Goal: Task Accomplishment & Management: Use online tool/utility

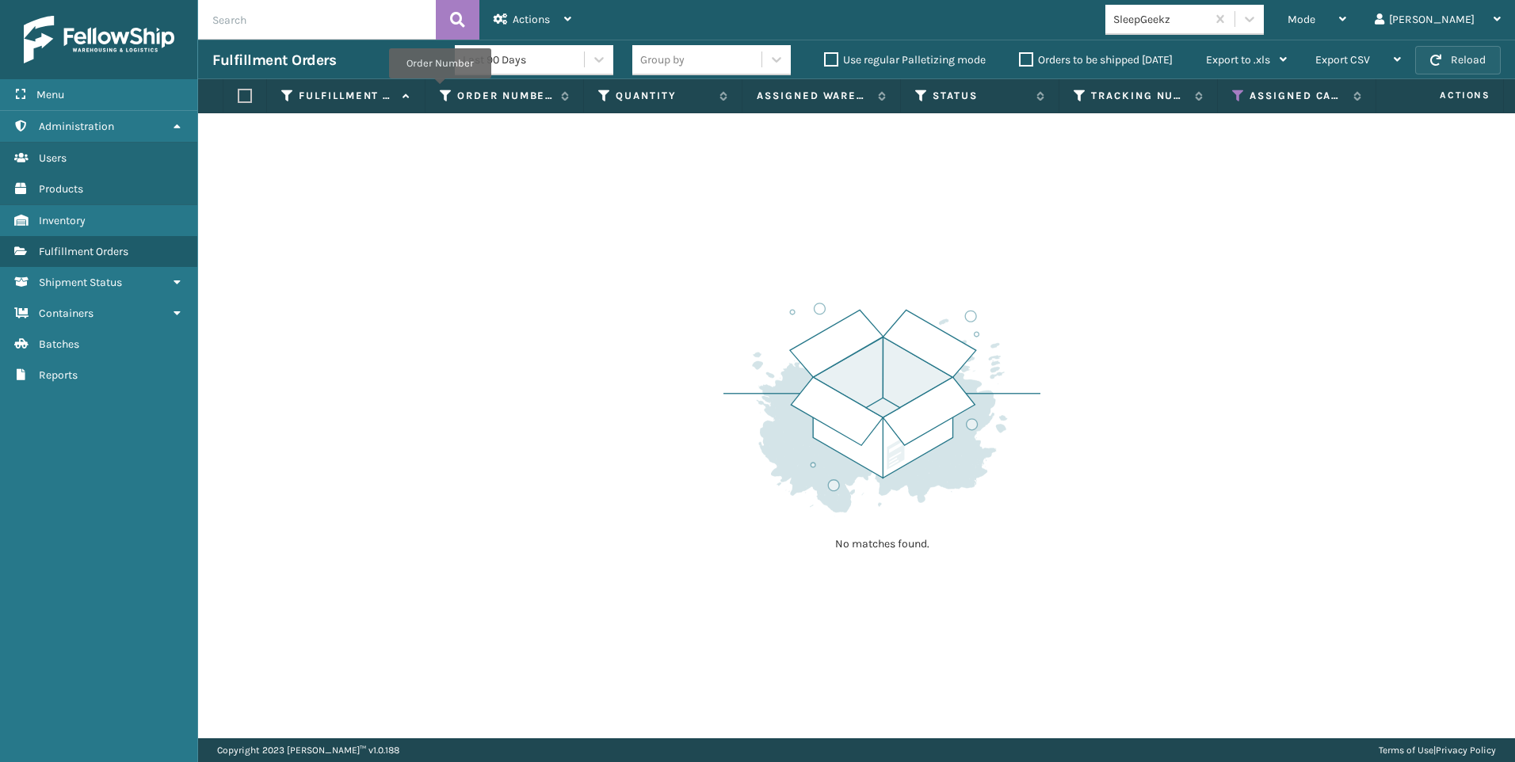
click at [1439, 68] on button "Reload" at bounding box center [1458, 60] width 86 height 29
click at [1346, 4] on div "Mode" at bounding box center [1317, 20] width 59 height 40
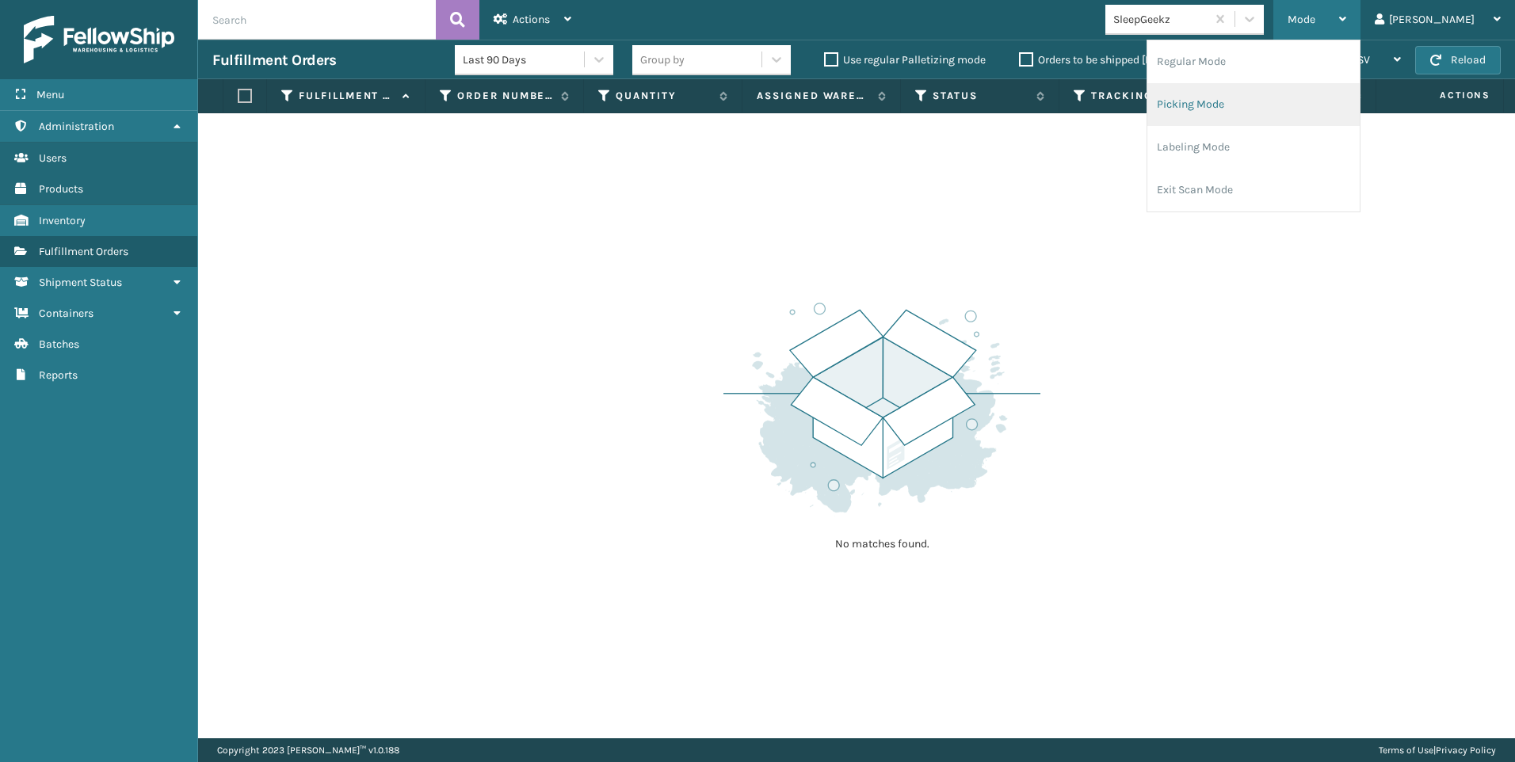
click at [1253, 105] on li "Picking Mode" at bounding box center [1253, 104] width 212 height 43
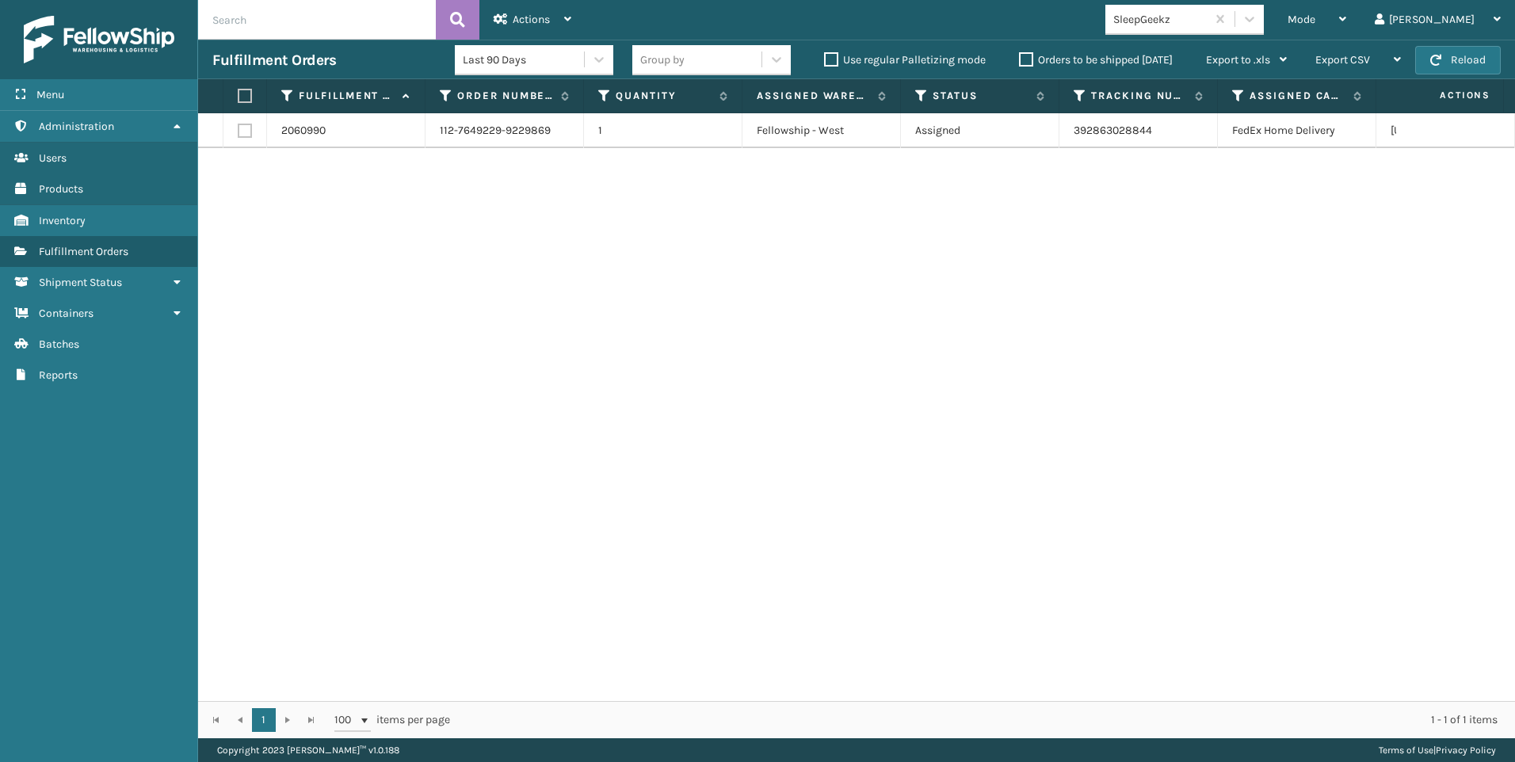
click at [1208, 21] on div "SleepGeekz" at bounding box center [1160, 19] width 94 height 17
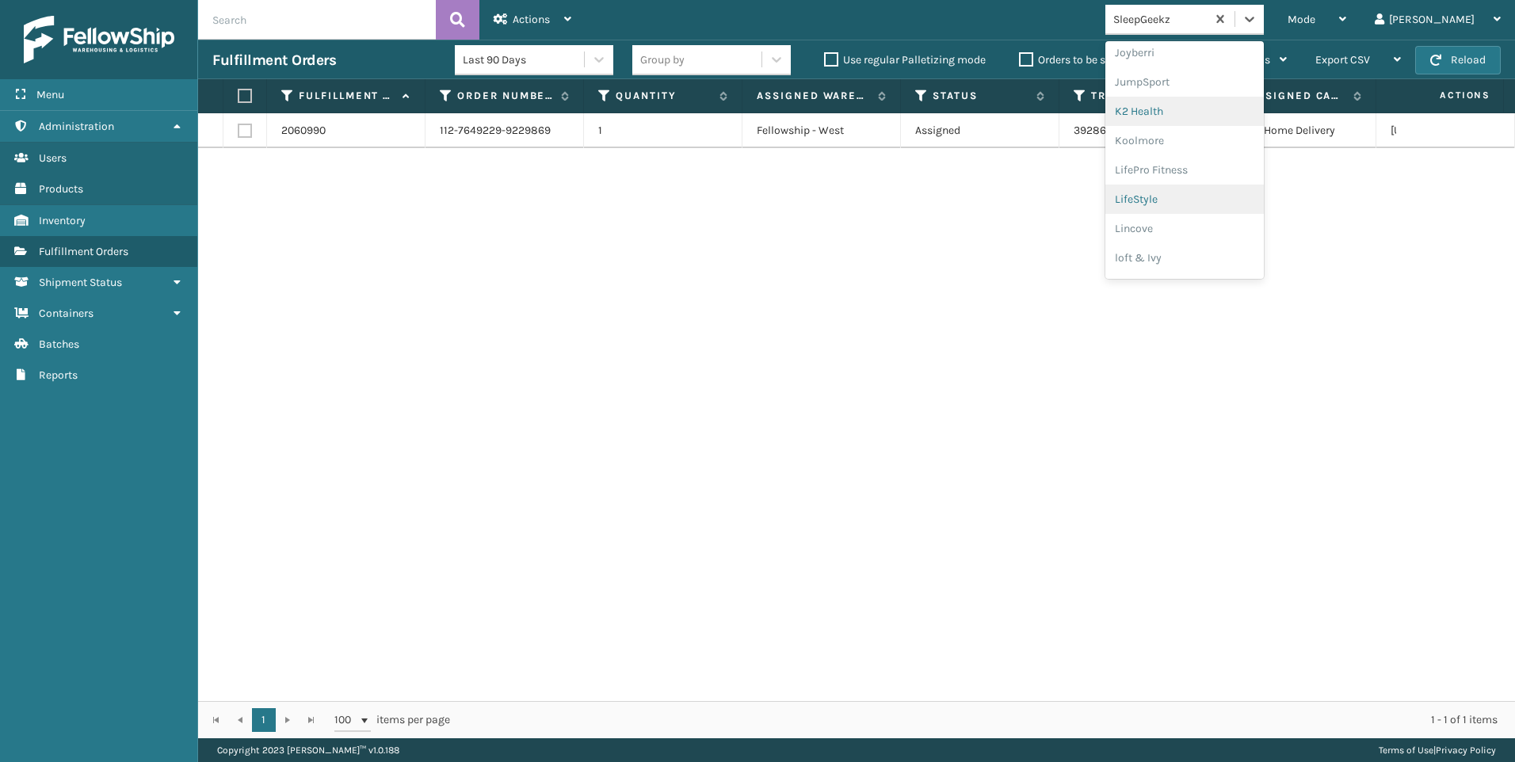
scroll to position [502, 0]
click at [1208, 105] on div "Koolmore" at bounding box center [1184, 114] width 158 height 29
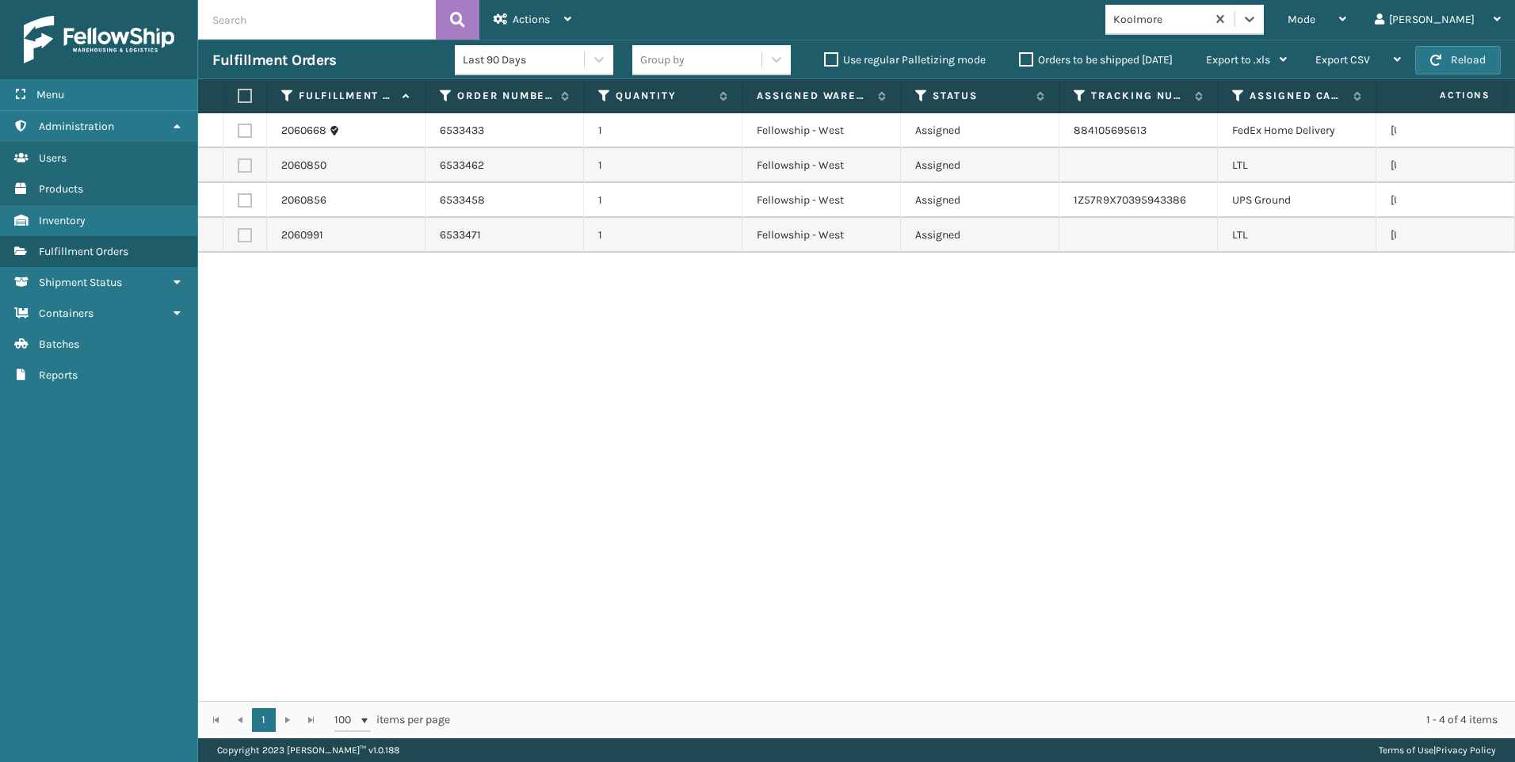
click at [242, 162] on label at bounding box center [245, 165] width 14 height 14
click at [238, 162] on input "checkbox" at bounding box center [238, 163] width 1 height 10
checkbox input "true"
click at [242, 235] on label at bounding box center [245, 235] width 14 height 14
click at [238, 235] on input "checkbox" at bounding box center [238, 233] width 1 height 10
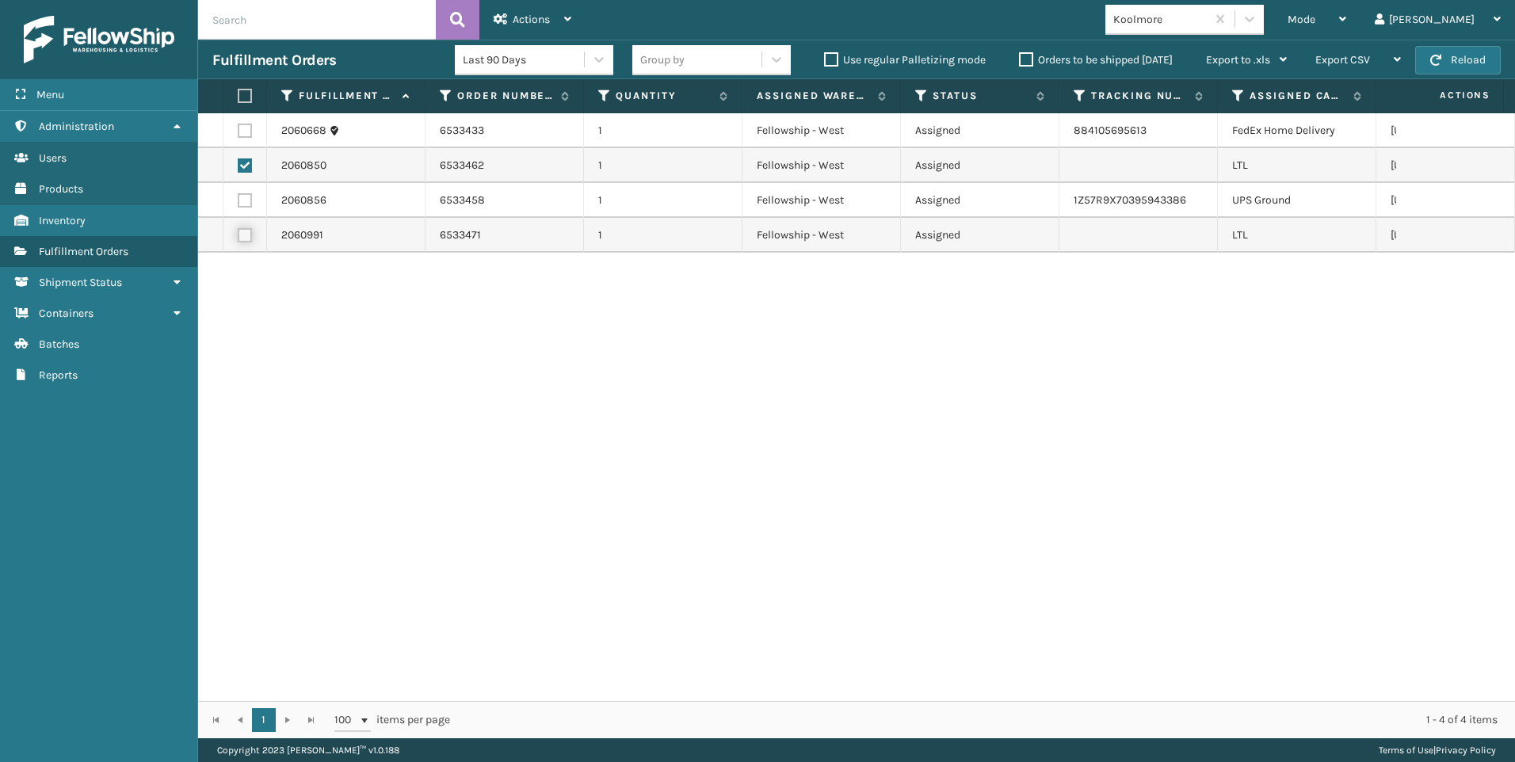
checkbox input "true"
click at [559, 21] on div "Actions" at bounding box center [533, 20] width 78 height 40
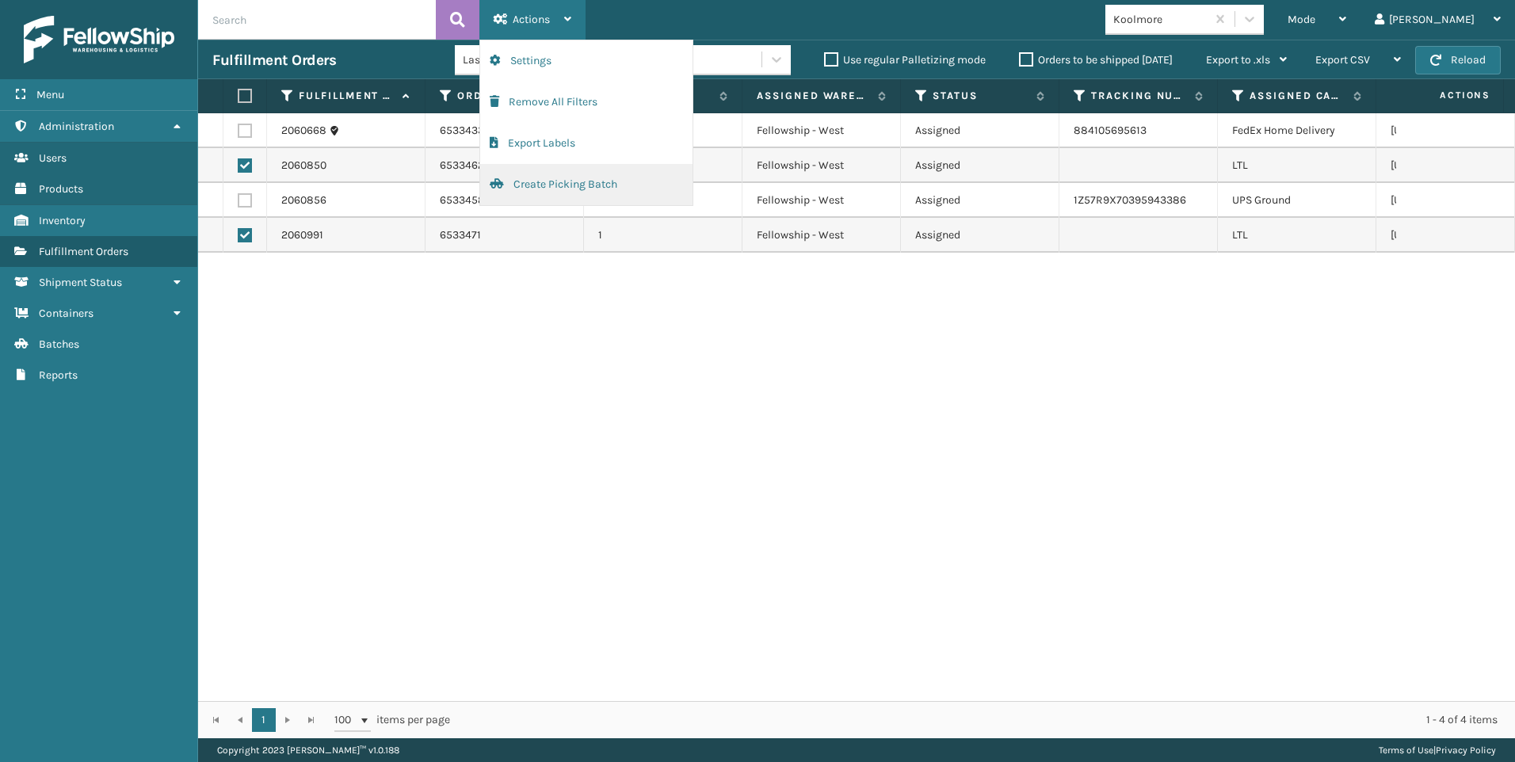
click at [583, 181] on button "Create Picking Batch" at bounding box center [586, 184] width 212 height 41
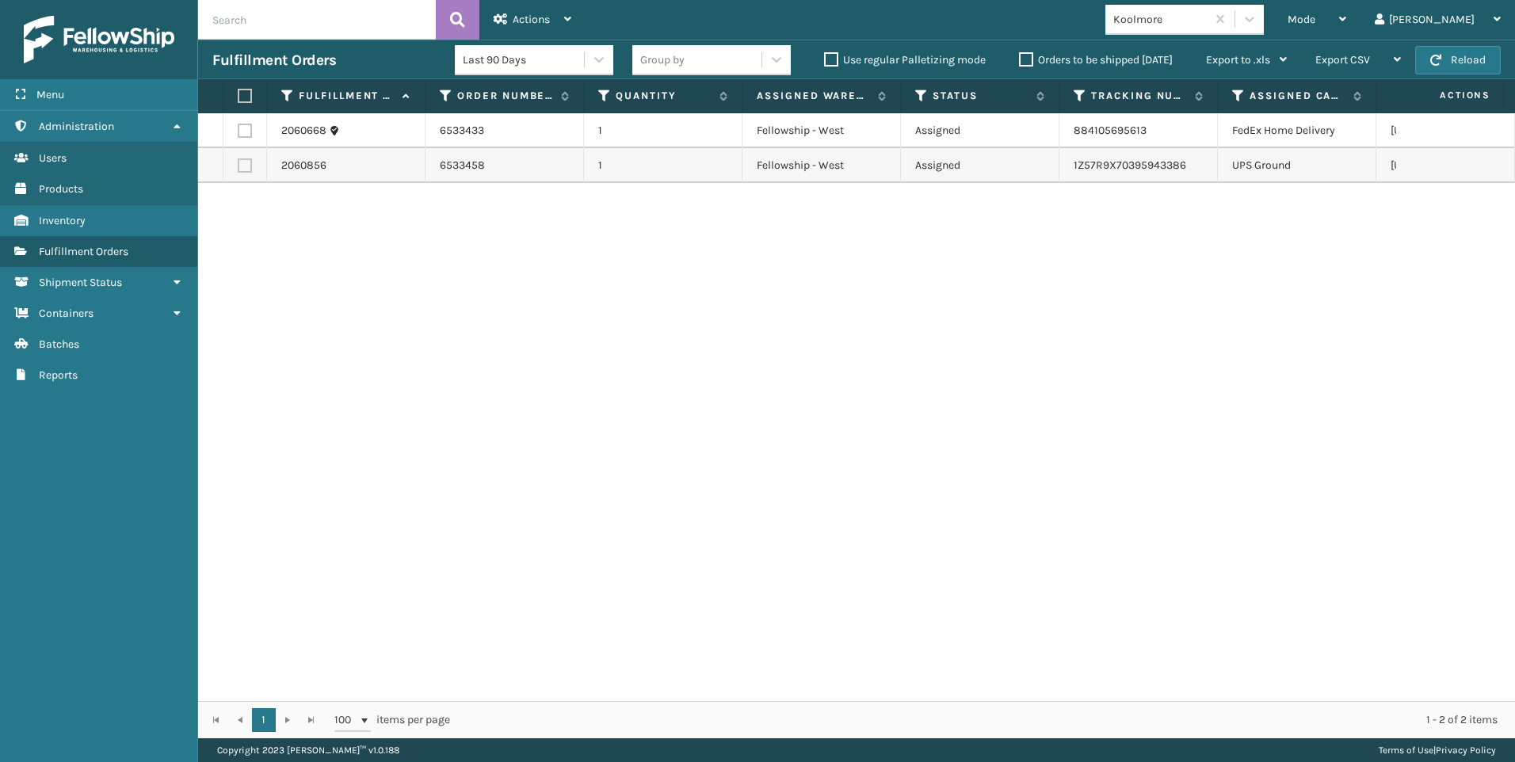
click at [1083, 324] on div "2060668 6533433 1 Fellowship - West Assigned 884105695613 FedEx Home Delivery […" at bounding box center [856, 407] width 1317 height 588
click at [1315, 24] on span "Mode" at bounding box center [1302, 19] width 28 height 13
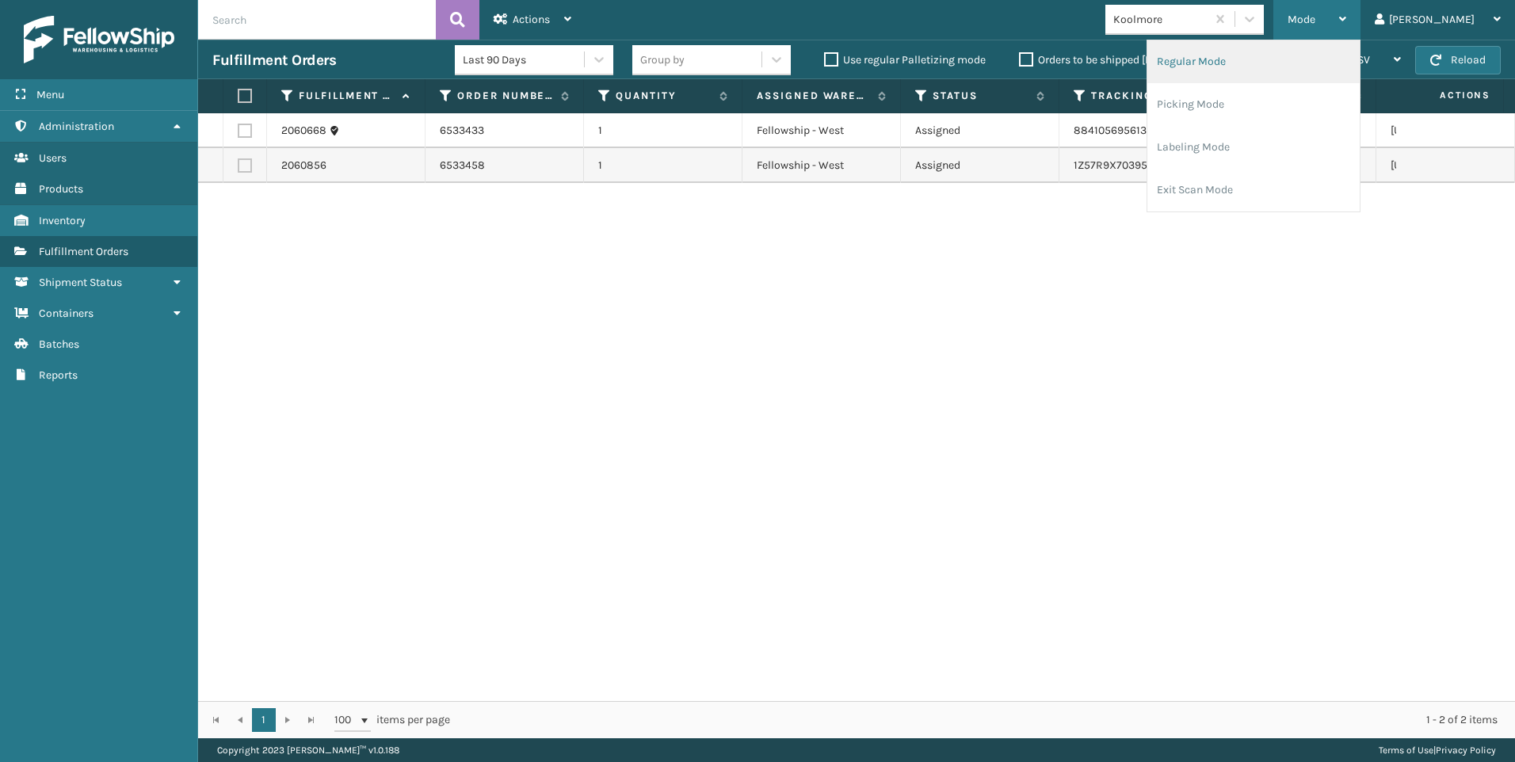
click at [1330, 52] on li "Regular Mode" at bounding box center [1253, 61] width 212 height 43
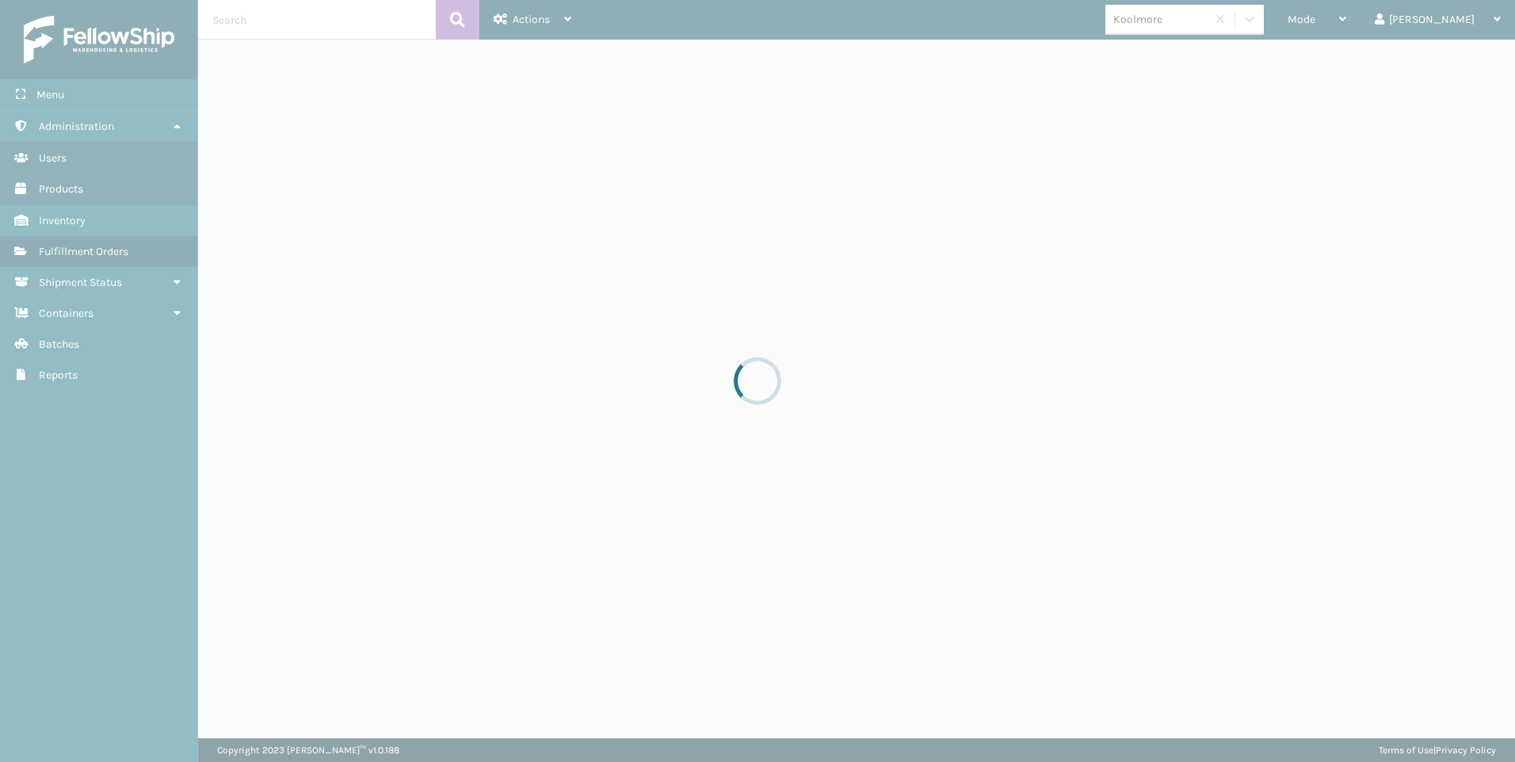
click at [292, 21] on div at bounding box center [757, 381] width 1515 height 762
click at [265, 25] on input "text" at bounding box center [317, 20] width 238 height 40
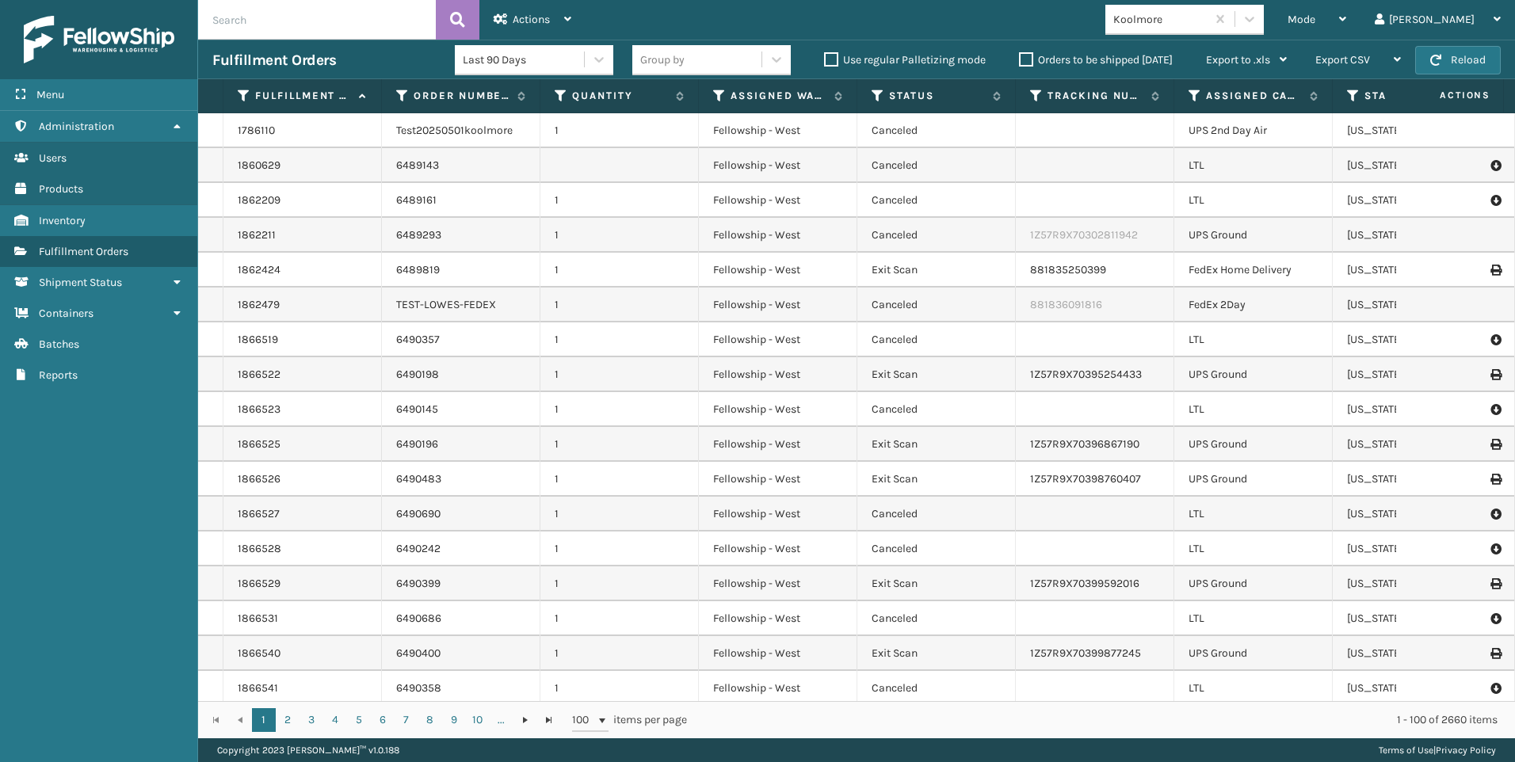
click at [253, 17] on input "text" at bounding box center [317, 20] width 238 height 40
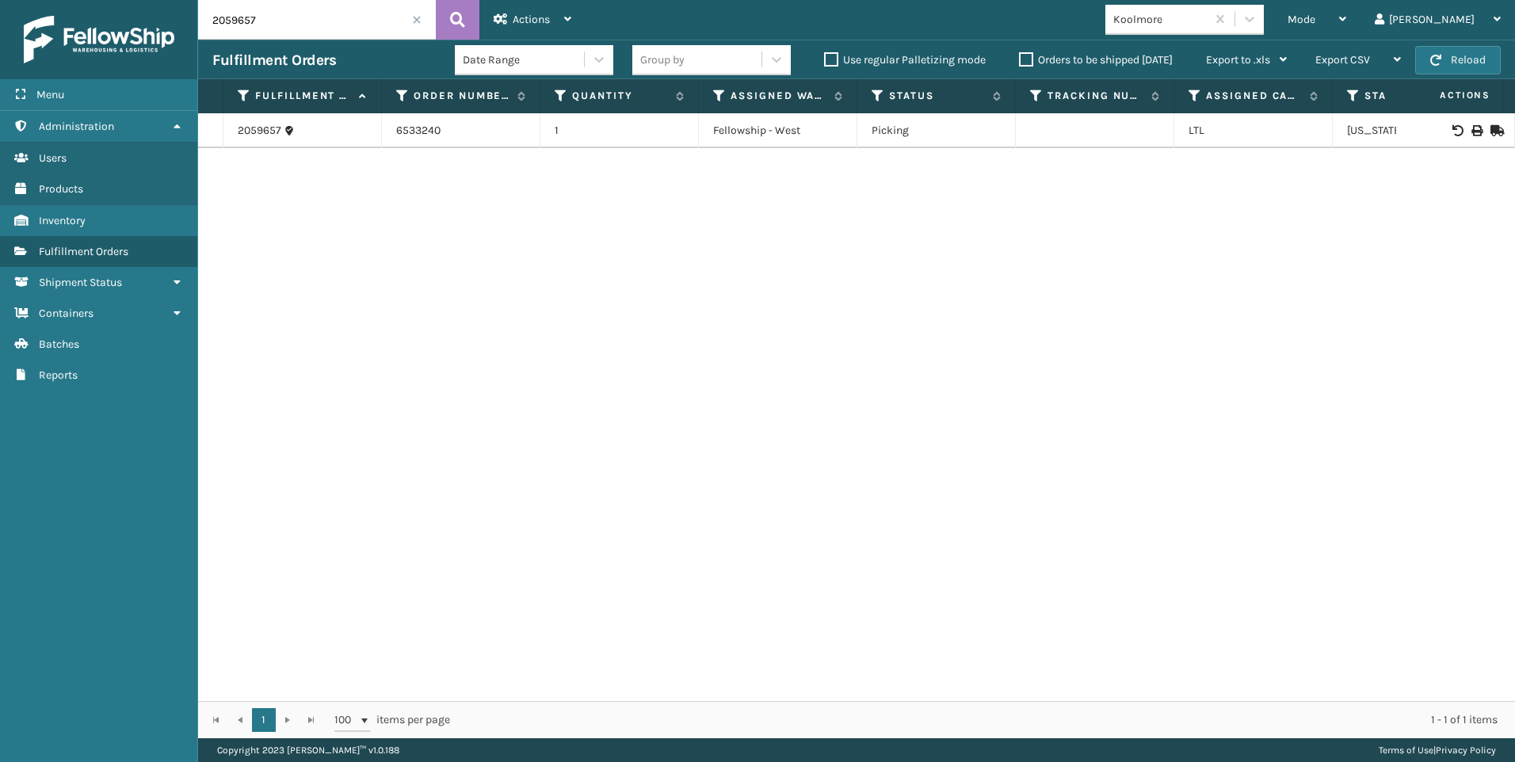
click at [1471, 128] on div at bounding box center [1455, 130] width 90 height 11
click at [1471, 126] on icon at bounding box center [1476, 130] width 10 height 11
drag, startPoint x: 317, startPoint y: 25, endPoint x: 117, endPoint y: 50, distance: 201.3
click at [117, 0] on div "Menu Administration Users Products Inventory Fulfillment Orders Shipment Status…" at bounding box center [757, 0] width 1515 height 0
click at [1471, 130] on icon at bounding box center [1476, 130] width 10 height 11
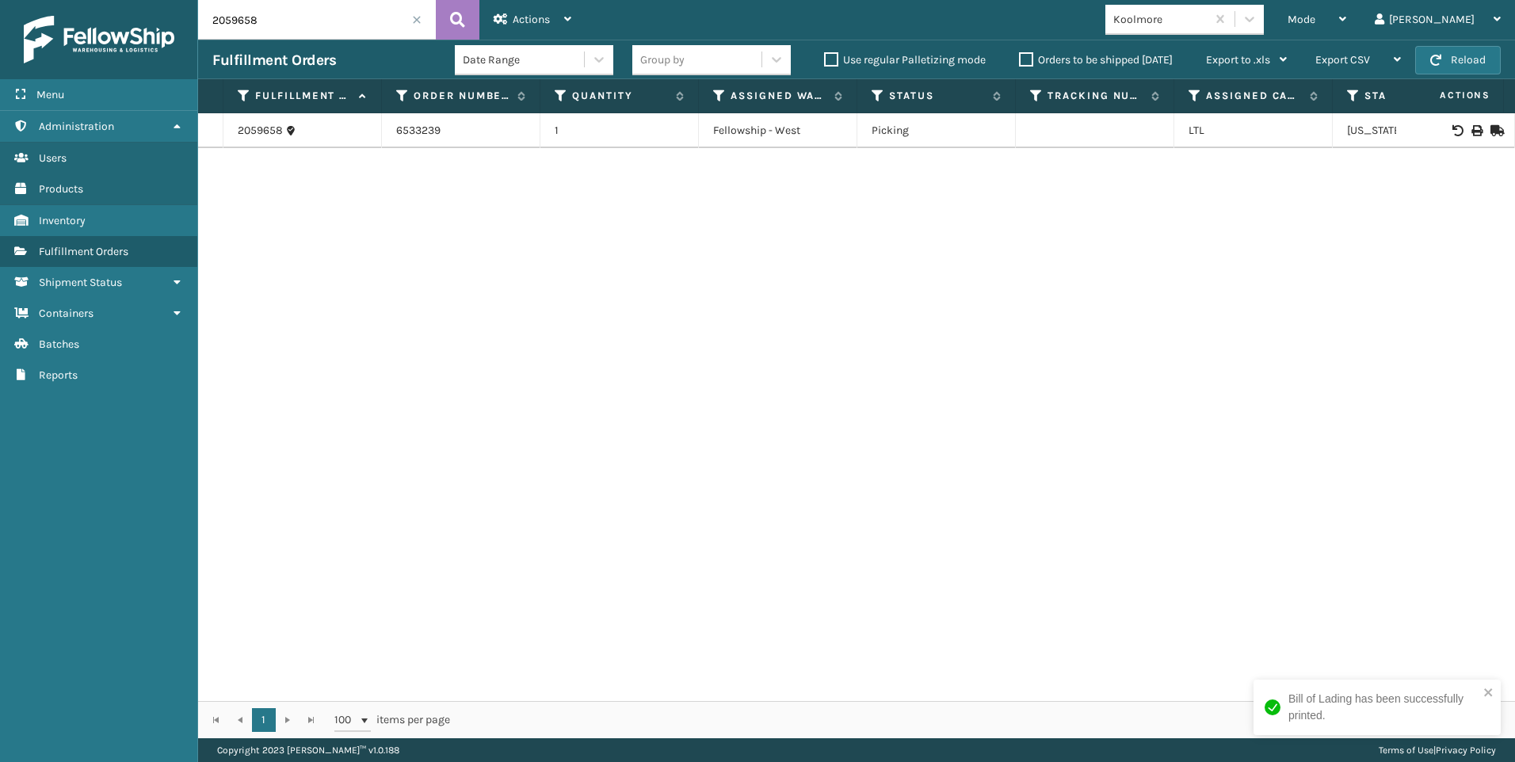
drag, startPoint x: 282, startPoint y: 18, endPoint x: 78, endPoint y: 25, distance: 203.8
click at [143, 0] on div "Menu Administration Users Products Inventory Fulfillment Orders Shipment Status…" at bounding box center [757, 0] width 1515 height 0
click at [1471, 132] on icon at bounding box center [1476, 130] width 10 height 11
drag, startPoint x: 275, startPoint y: 16, endPoint x: 116, endPoint y: 11, distance: 159.3
click at [116, 0] on div "Menu Administration Users Products Inventory Fulfillment Orders Shipment Status…" at bounding box center [757, 0] width 1515 height 0
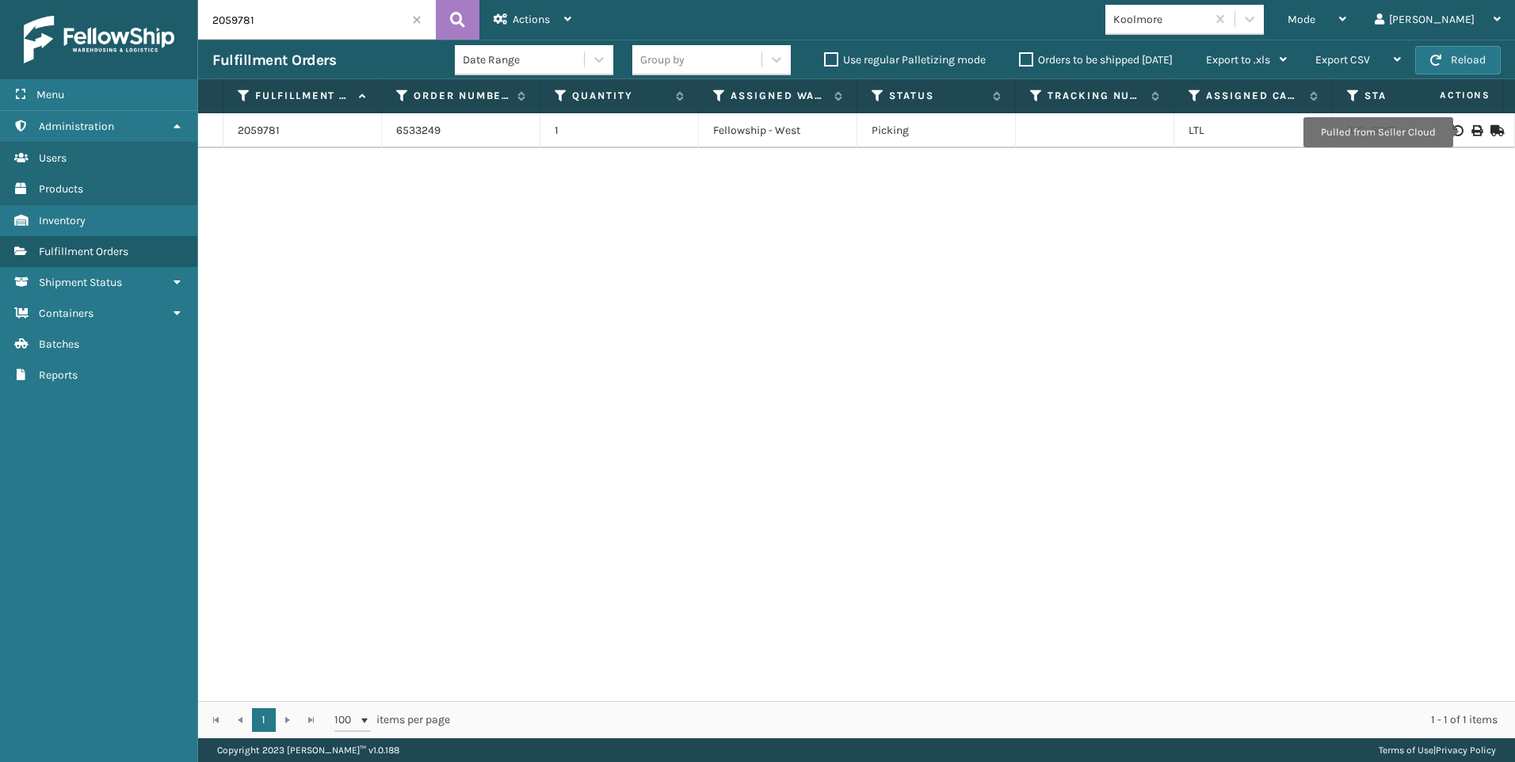
click at [1471, 132] on icon at bounding box center [1476, 130] width 10 height 11
drag, startPoint x: 283, startPoint y: 15, endPoint x: 165, endPoint y: 16, distance: 118.1
click at [191, 0] on div "Menu Administration Users Products Inventory Fulfillment Orders Shipment Status…" at bounding box center [757, 0] width 1515 height 0
click at [1471, 132] on icon at bounding box center [1476, 130] width 10 height 11
drag, startPoint x: 202, startPoint y: 17, endPoint x: 133, endPoint y: 21, distance: 69.0
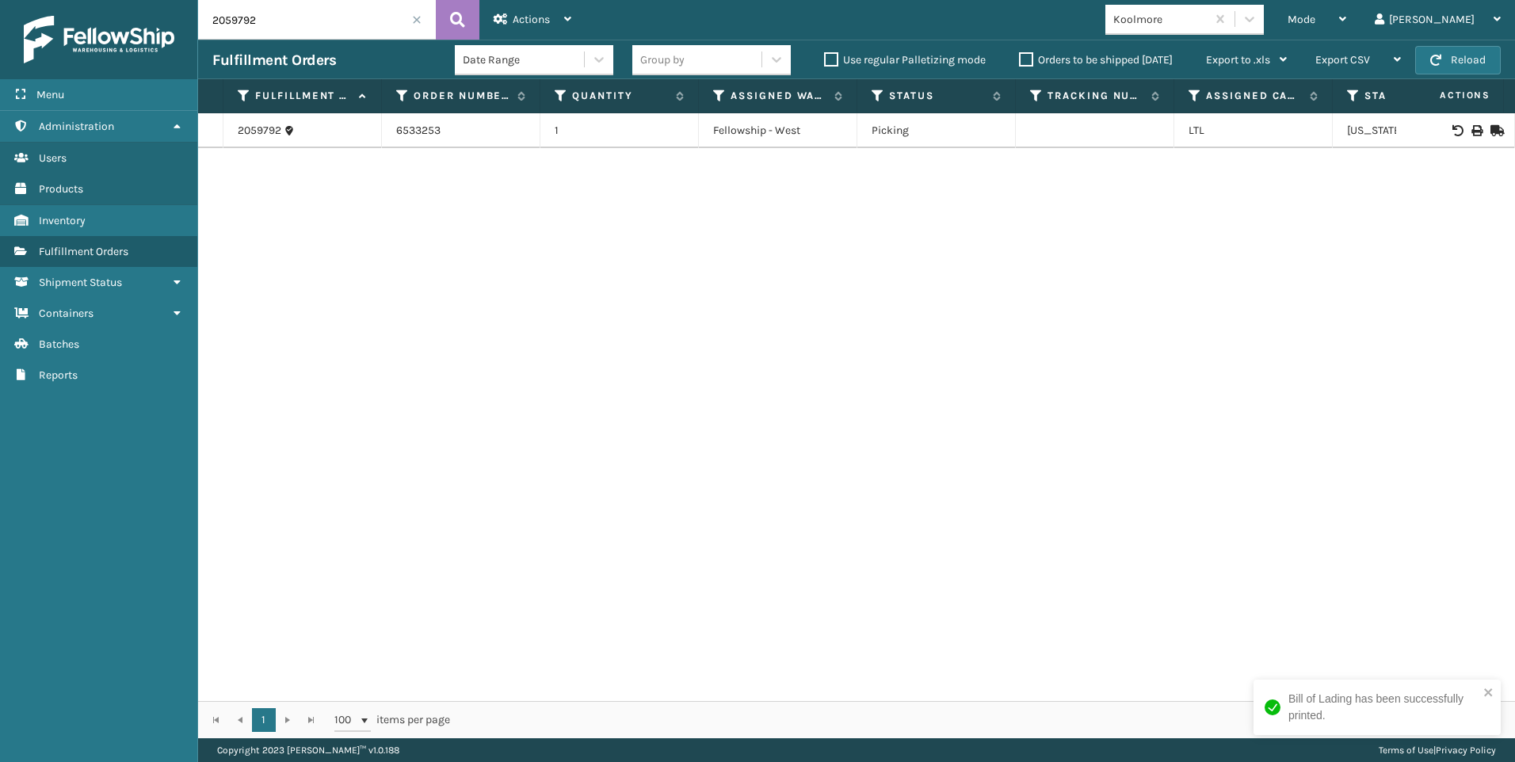
click at [135, 0] on div "Menu Administration Users Products Inventory Fulfillment Orders Shipment Status…" at bounding box center [757, 0] width 1515 height 0
click at [1471, 127] on icon at bounding box center [1476, 130] width 10 height 11
drag, startPoint x: 256, startPoint y: 13, endPoint x: 158, endPoint y: 11, distance: 98.3
click at [162, 0] on div "Menu Administration Users Products Inventory Fulfillment Orders Shipment Status…" at bounding box center [757, 0] width 1515 height 0
click at [1471, 128] on icon at bounding box center [1476, 130] width 10 height 11
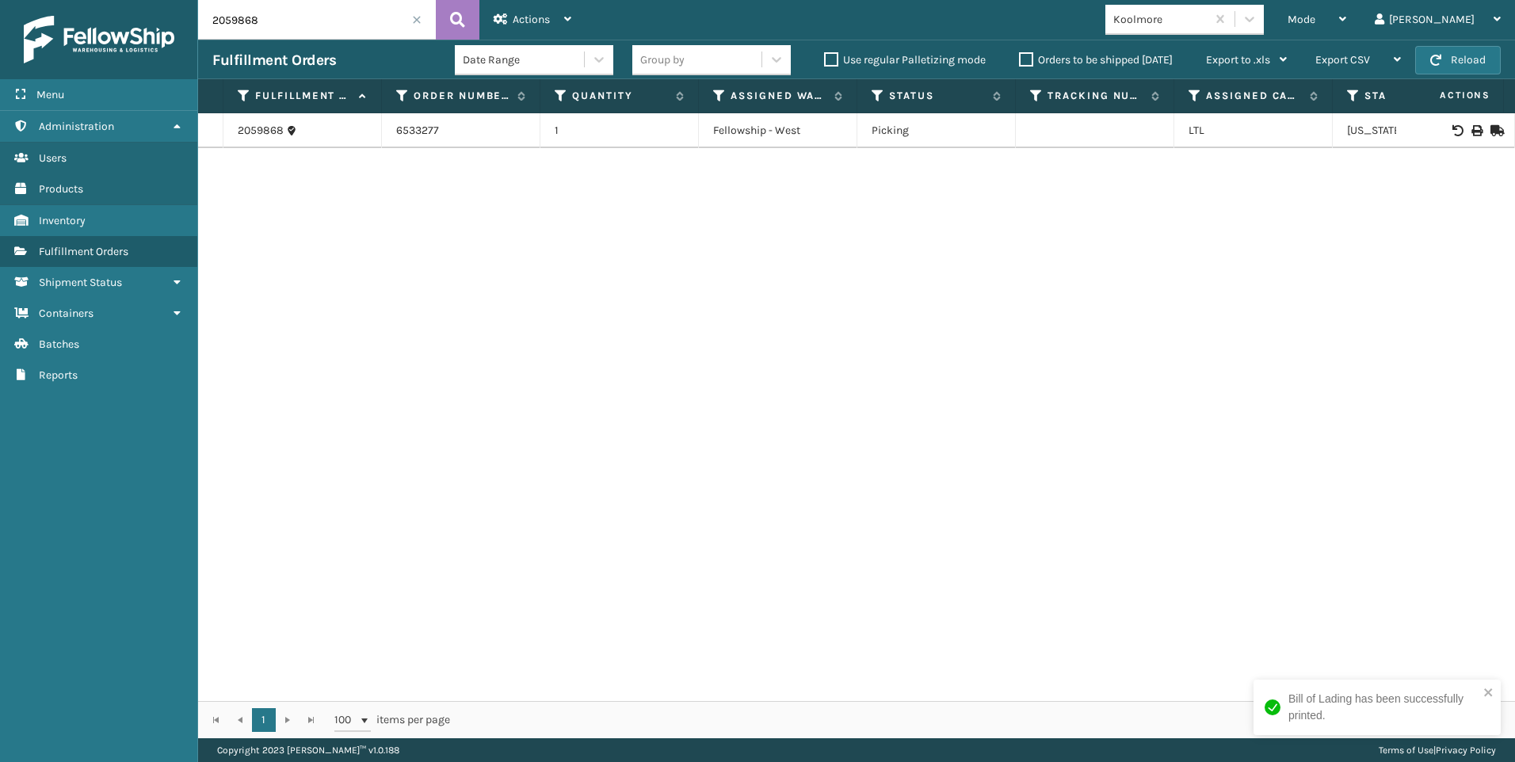
drag, startPoint x: 283, startPoint y: 7, endPoint x: 140, endPoint y: 8, distance: 142.6
click at [133, 0] on div "Menu Administration Users Products Inventory Fulfillment Orders Shipment Status…" at bounding box center [757, 0] width 1515 height 0
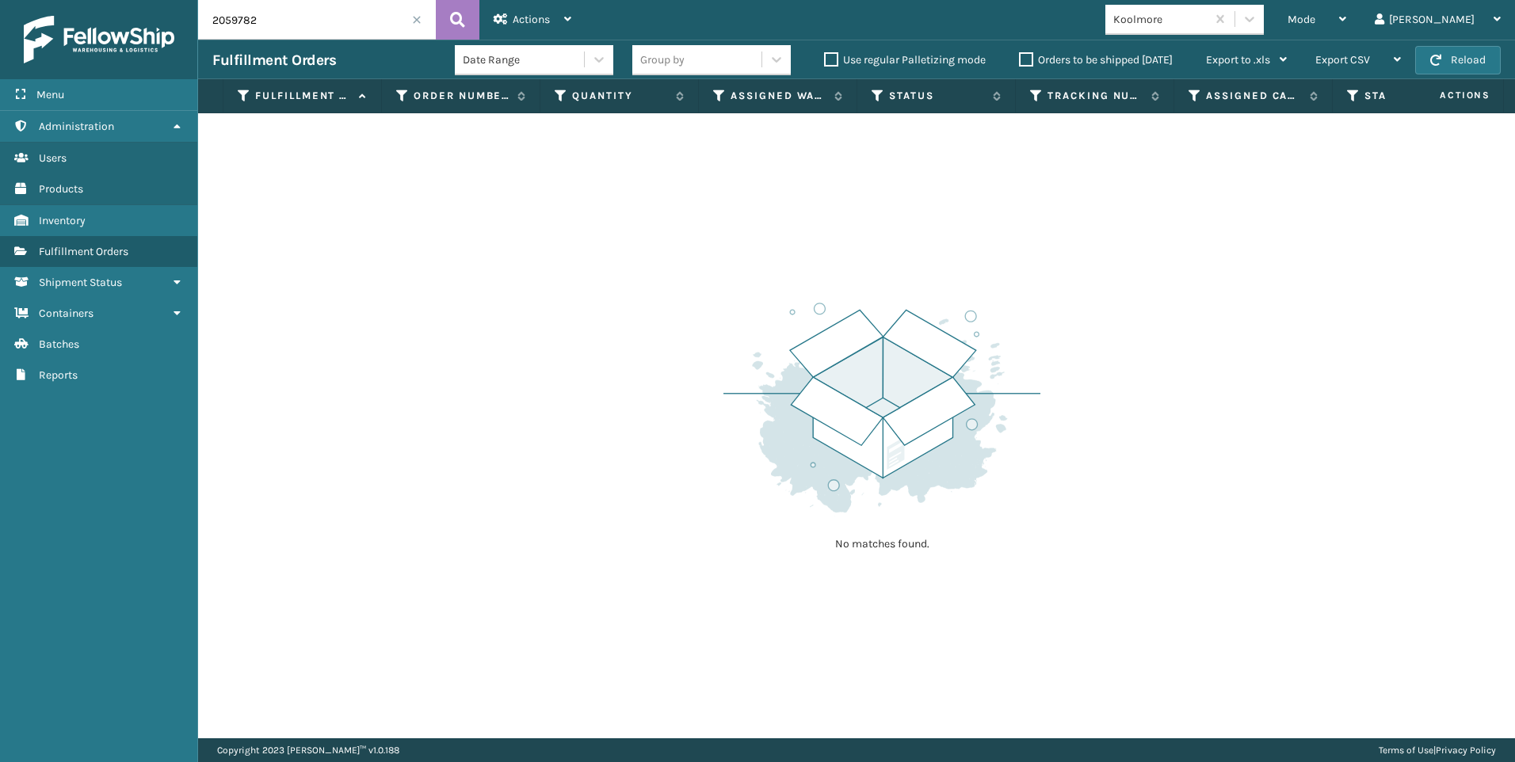
drag, startPoint x: 345, startPoint y: 32, endPoint x: 195, endPoint y: 40, distance: 150.0
click at [237, 38] on input "2059782" at bounding box center [317, 20] width 238 height 40
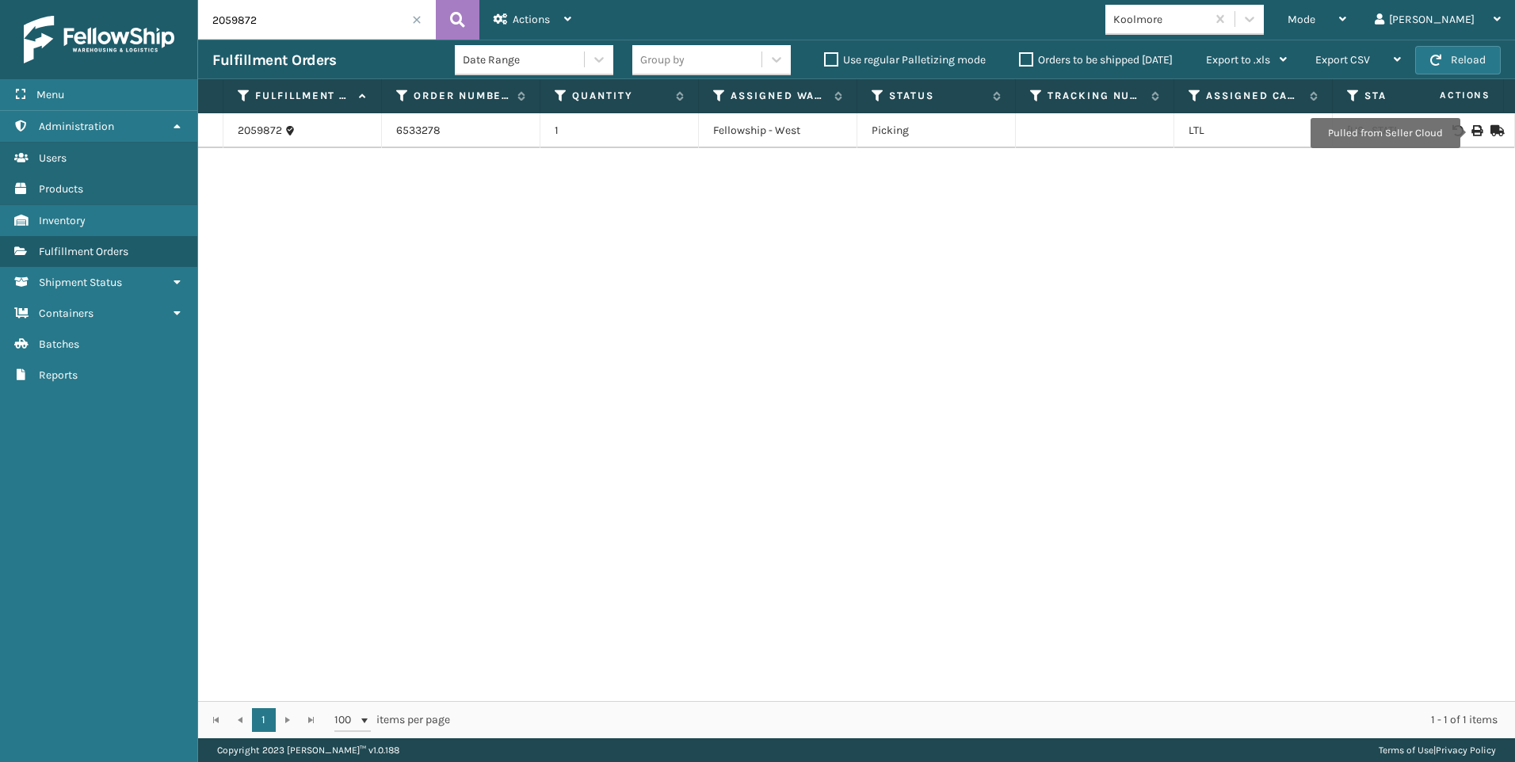
click at [1471, 133] on icon at bounding box center [1476, 130] width 10 height 11
click at [165, 0] on div "Menu Administration Users Products Inventory Fulfillment Orders Shipment Status…" at bounding box center [757, 0] width 1515 height 0
click at [1473, 128] on div at bounding box center [1455, 130] width 90 height 11
click at [1471, 125] on icon at bounding box center [1476, 130] width 10 height 11
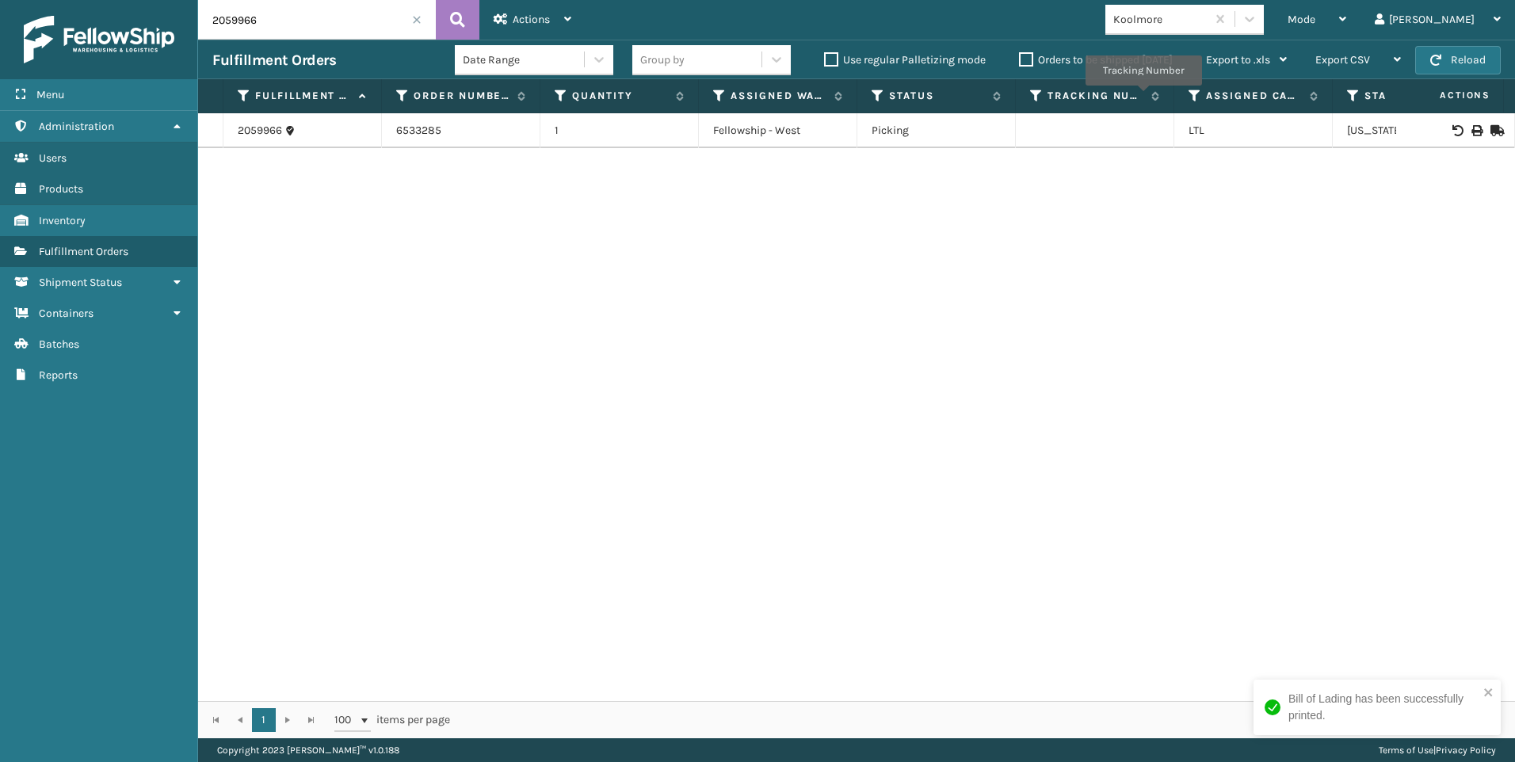
drag, startPoint x: 251, startPoint y: 36, endPoint x: 218, endPoint y: 30, distance: 33.9
click at [218, 30] on input "2059966" at bounding box center [317, 20] width 238 height 40
click at [277, 23] on input "2059966" at bounding box center [317, 20] width 238 height 40
drag, startPoint x: 277, startPoint y: 23, endPoint x: 141, endPoint y: 17, distance: 136.4
click at [183, 0] on div "Menu Administration Users Products Inventory Fulfillment Orders Shipment Status…" at bounding box center [757, 0] width 1515 height 0
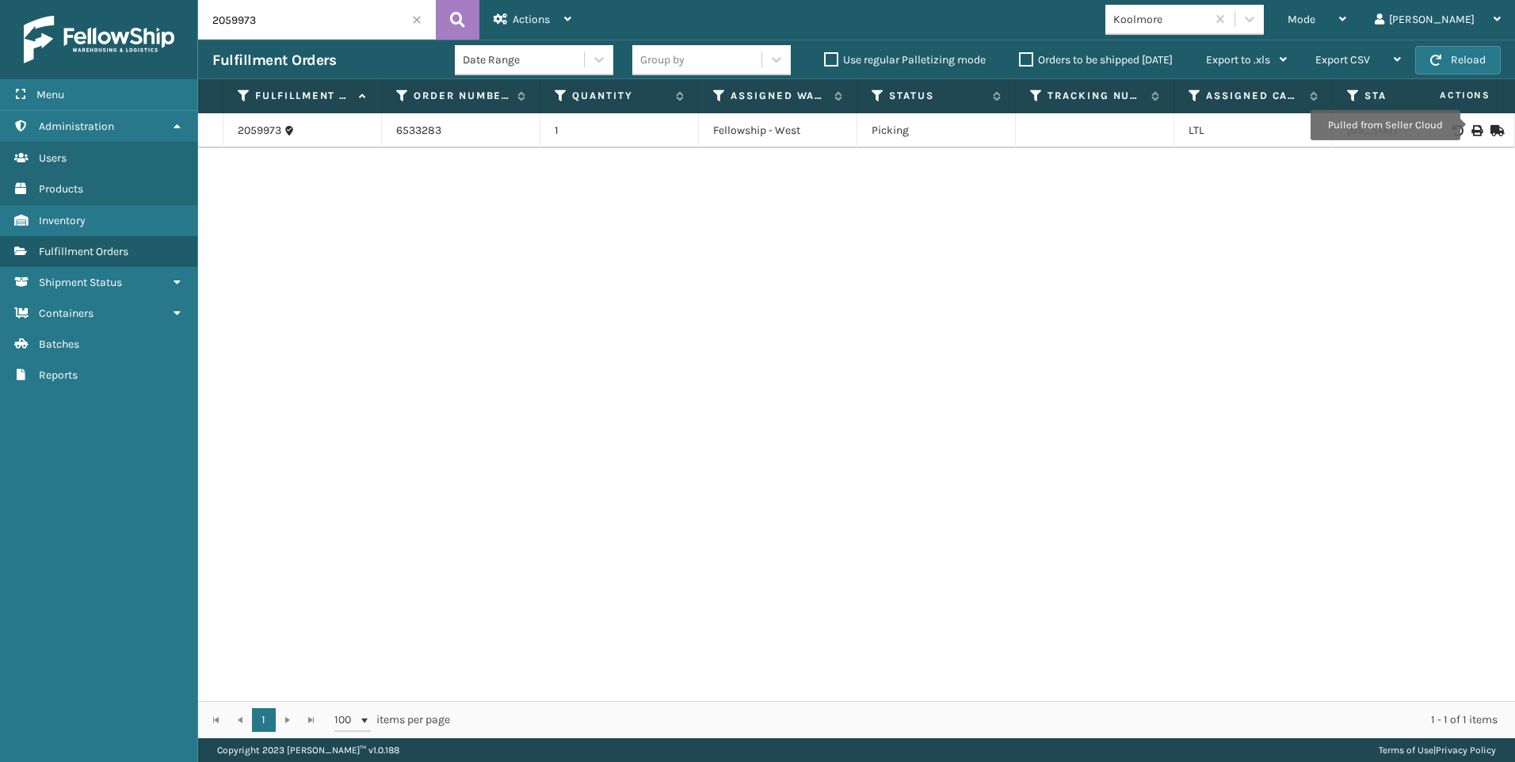
click at [1471, 128] on div at bounding box center [1455, 130] width 90 height 11
click at [1471, 128] on icon at bounding box center [1476, 130] width 10 height 11
drag, startPoint x: 267, startPoint y: 12, endPoint x: 132, endPoint y: 25, distance: 136.2
click at [162, 0] on div "Menu Administration Users Products Inventory Fulfillment Orders Shipment Status…" at bounding box center [757, 0] width 1515 height 0
click at [1471, 128] on icon at bounding box center [1476, 130] width 10 height 11
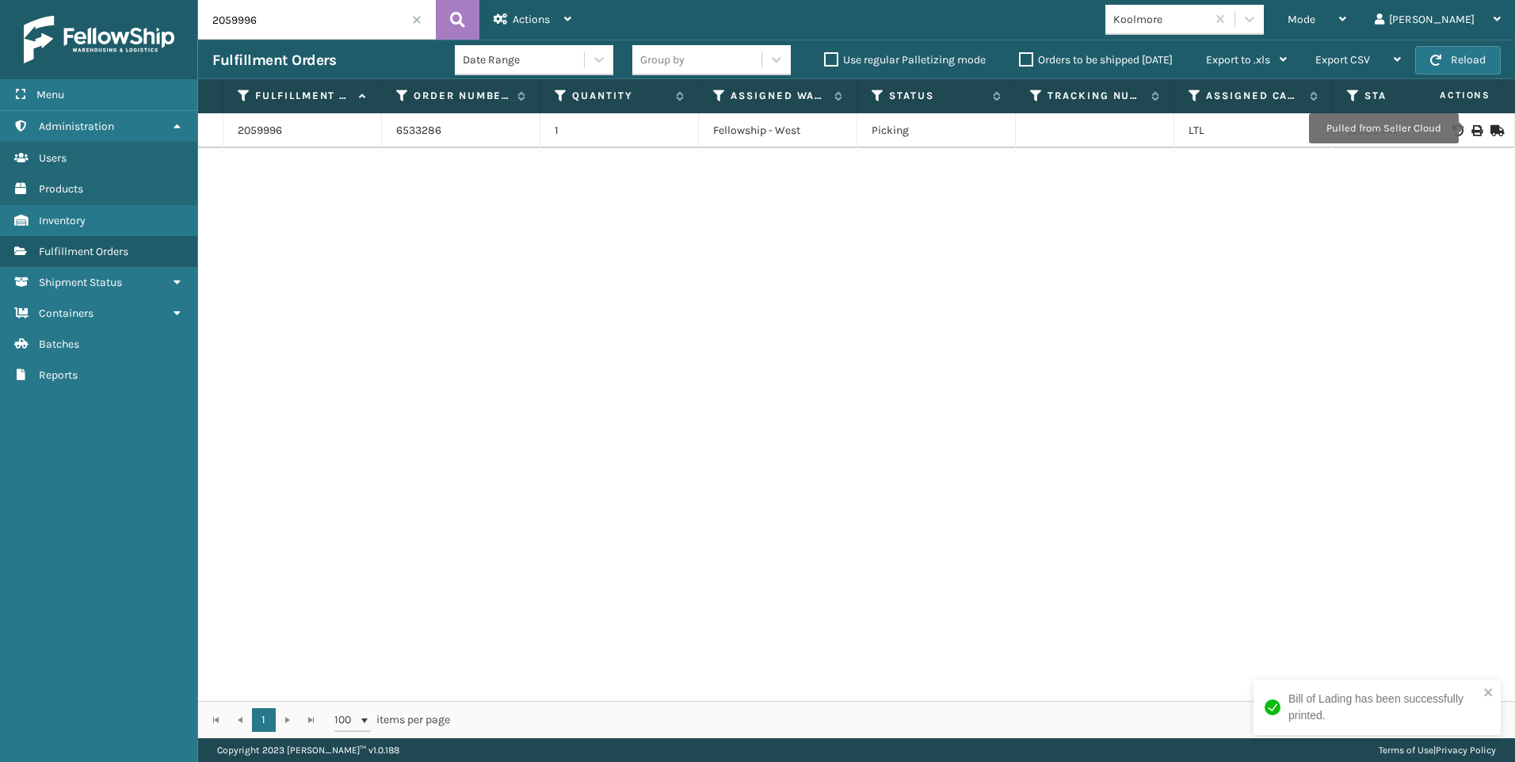
drag, startPoint x: 282, startPoint y: 21, endPoint x: 111, endPoint y: 20, distance: 171.2
click at [152, 0] on div "Menu Administration Users Products Inventory Fulfillment Orders Shipment Status…" at bounding box center [757, 0] width 1515 height 0
click at [1471, 127] on icon at bounding box center [1476, 130] width 10 height 11
drag, startPoint x: 296, startPoint y: 29, endPoint x: 10, endPoint y: 6, distance: 286.2
click at [79, 0] on div "Menu Administration Users Products Inventory Fulfillment Orders Shipment Status…" at bounding box center [757, 0] width 1515 height 0
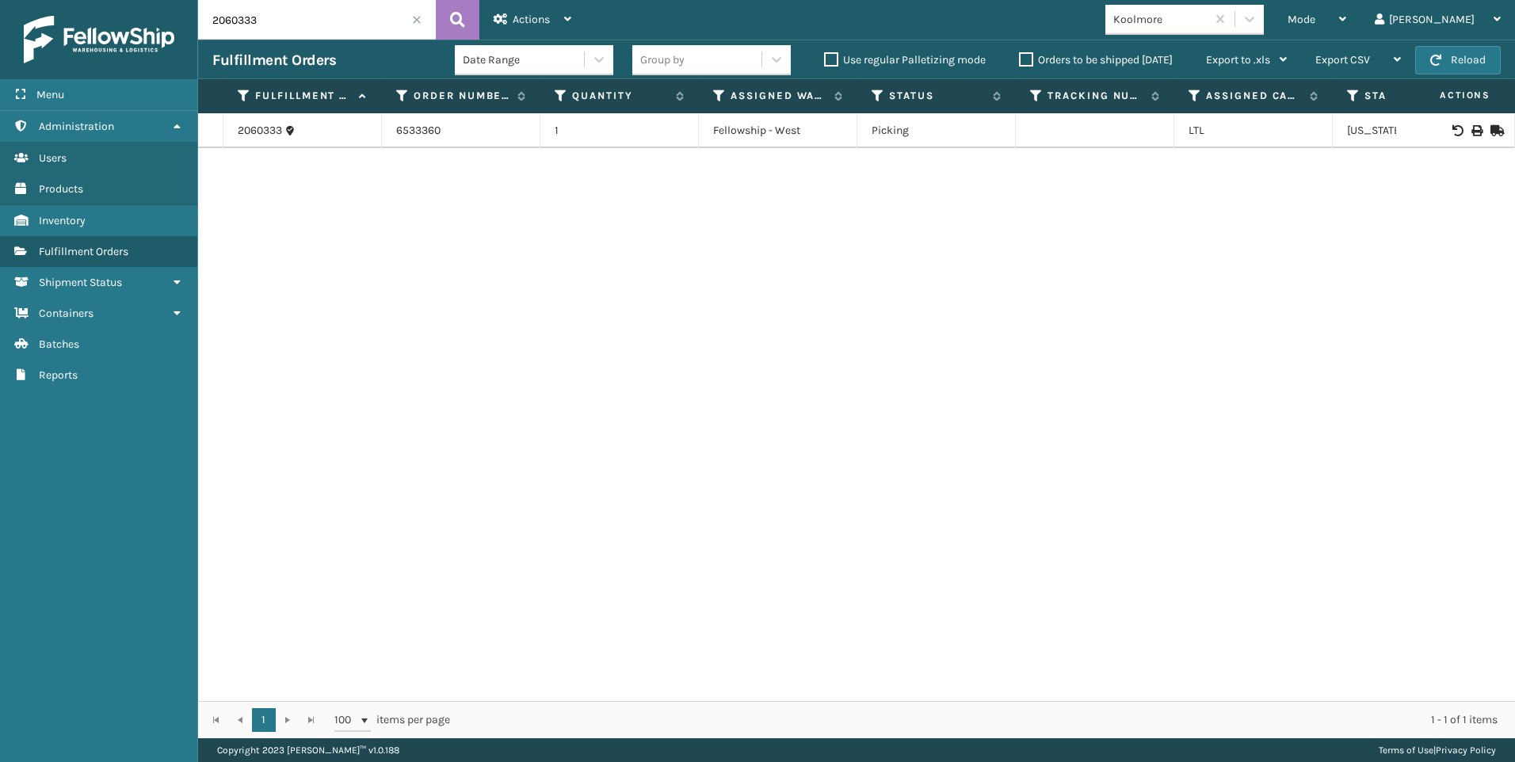
click at [1471, 128] on icon at bounding box center [1476, 130] width 10 height 11
click at [233, 32] on input "2060333" at bounding box center [317, 20] width 238 height 40
drag, startPoint x: 271, startPoint y: 28, endPoint x: 179, endPoint y: 28, distance: 91.9
click at [179, 0] on div "Menu Administration Users Products Inventory Fulfillment Orders Shipment Status…" at bounding box center [757, 0] width 1515 height 0
click at [1471, 127] on div at bounding box center [1455, 130] width 90 height 11
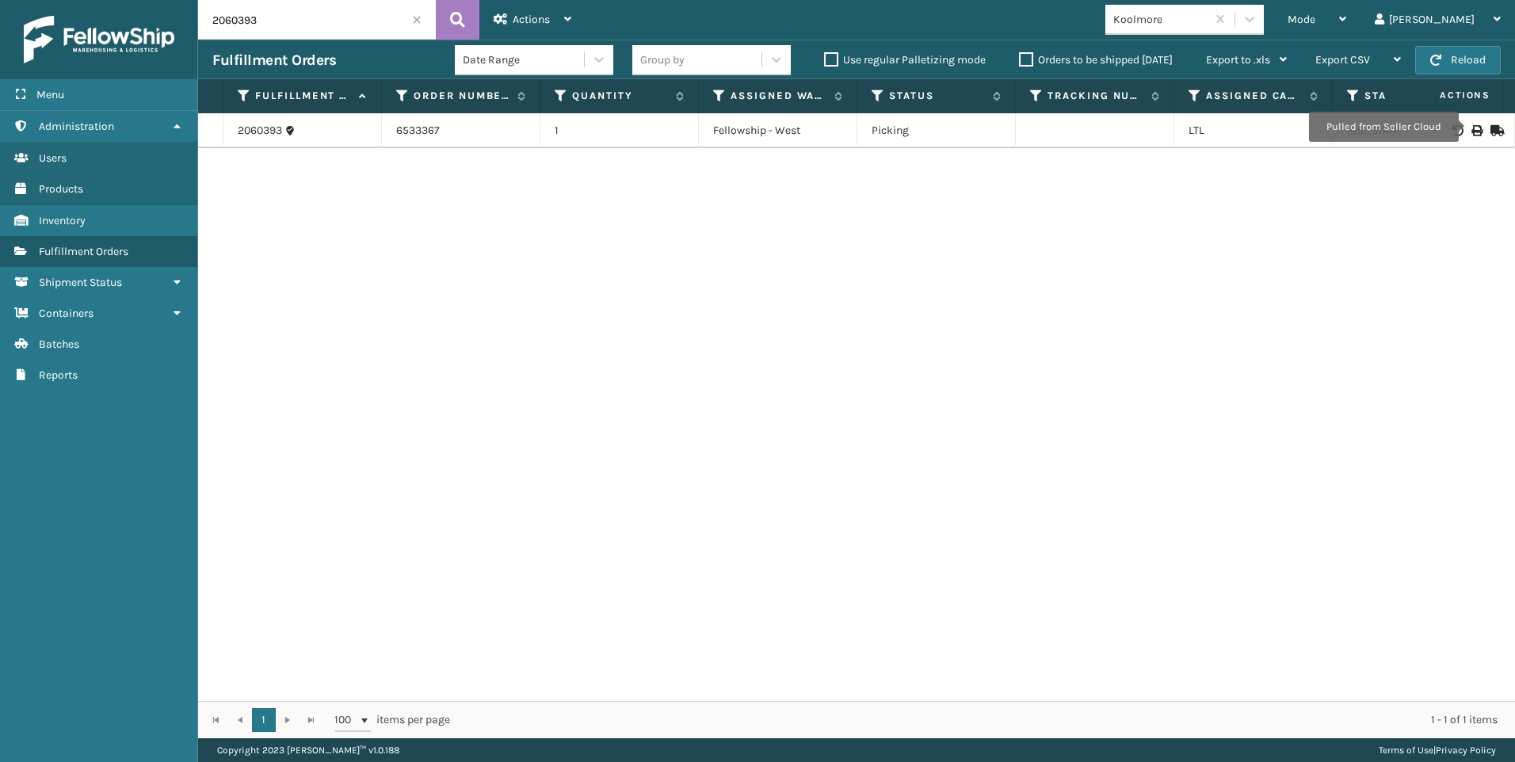
click at [1471, 128] on icon at bounding box center [1476, 130] width 10 height 11
click at [256, 25] on input "2060393" at bounding box center [317, 20] width 238 height 40
click at [169, 0] on div "Menu Administration Users Products Inventory Fulfillment Orders Shipment Status…" at bounding box center [757, 0] width 1515 height 0
click at [117, 0] on div "Menu Administration Users Products Inventory Fulfillment Orders Shipment Status…" at bounding box center [757, 0] width 1515 height 0
click at [1471, 135] on icon at bounding box center [1476, 130] width 10 height 11
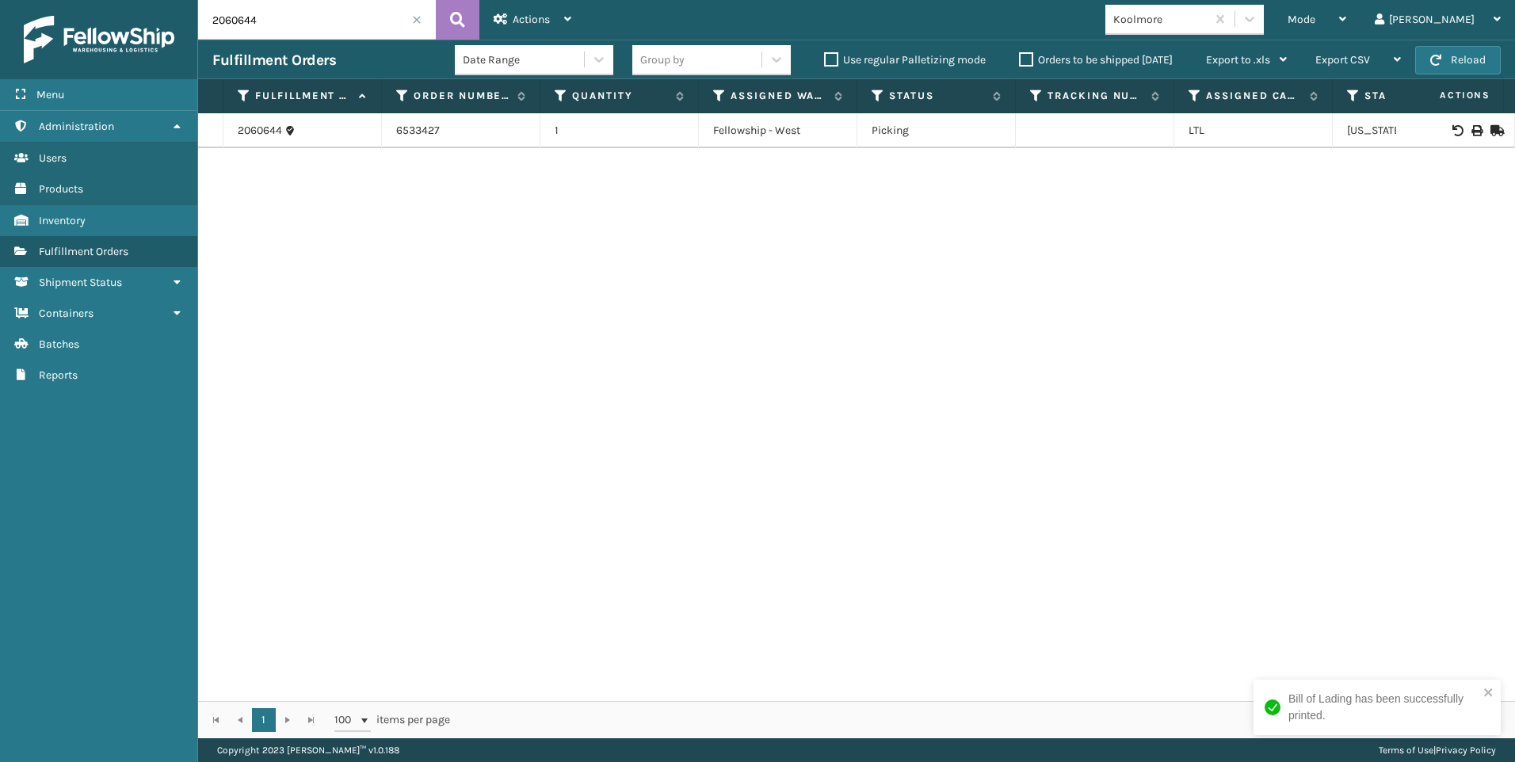
drag, startPoint x: 299, startPoint y: 16, endPoint x: 101, endPoint y: 16, distance: 197.3
click at [155, 0] on div "Menu Administration Users Products Inventory Fulfillment Orders Shipment Status…" at bounding box center [757, 0] width 1515 height 0
click at [1471, 126] on icon at bounding box center [1476, 130] width 10 height 11
drag, startPoint x: 187, startPoint y: 16, endPoint x: 155, endPoint y: 10, distance: 33.0
click at [164, 0] on div "Menu Administration Users Products Inventory Fulfillment Orders Shipment Status…" at bounding box center [757, 0] width 1515 height 0
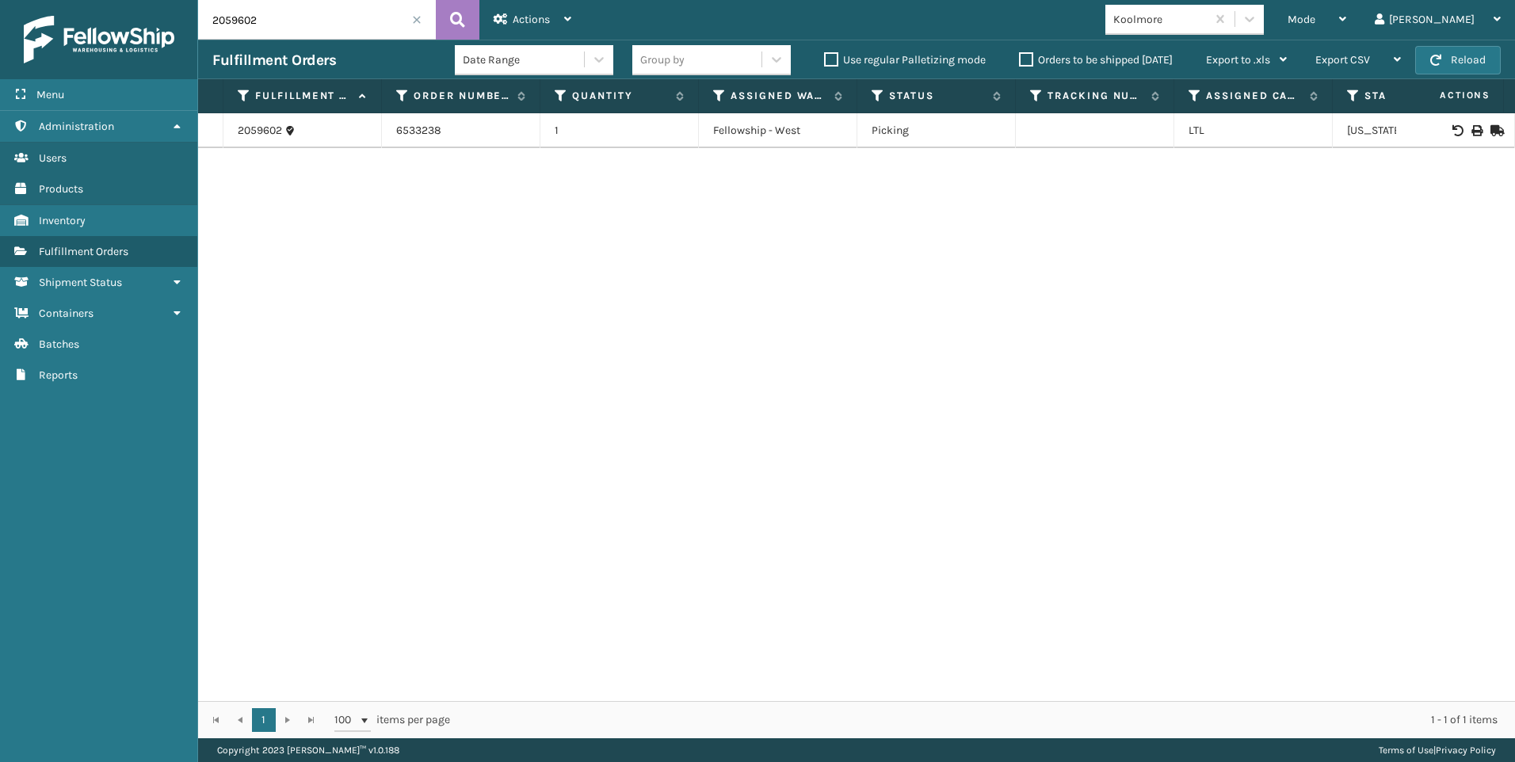
click at [1471, 129] on icon at bounding box center [1476, 130] width 10 height 11
drag, startPoint x: 257, startPoint y: 10, endPoint x: 145, endPoint y: 6, distance: 111.8
click at [150, 0] on div "Menu Administration Users Products Inventory Fulfillment Orders Shipment Status…" at bounding box center [757, 0] width 1515 height 0
type input "2059652"
click at [1471, 132] on icon at bounding box center [1476, 130] width 10 height 11
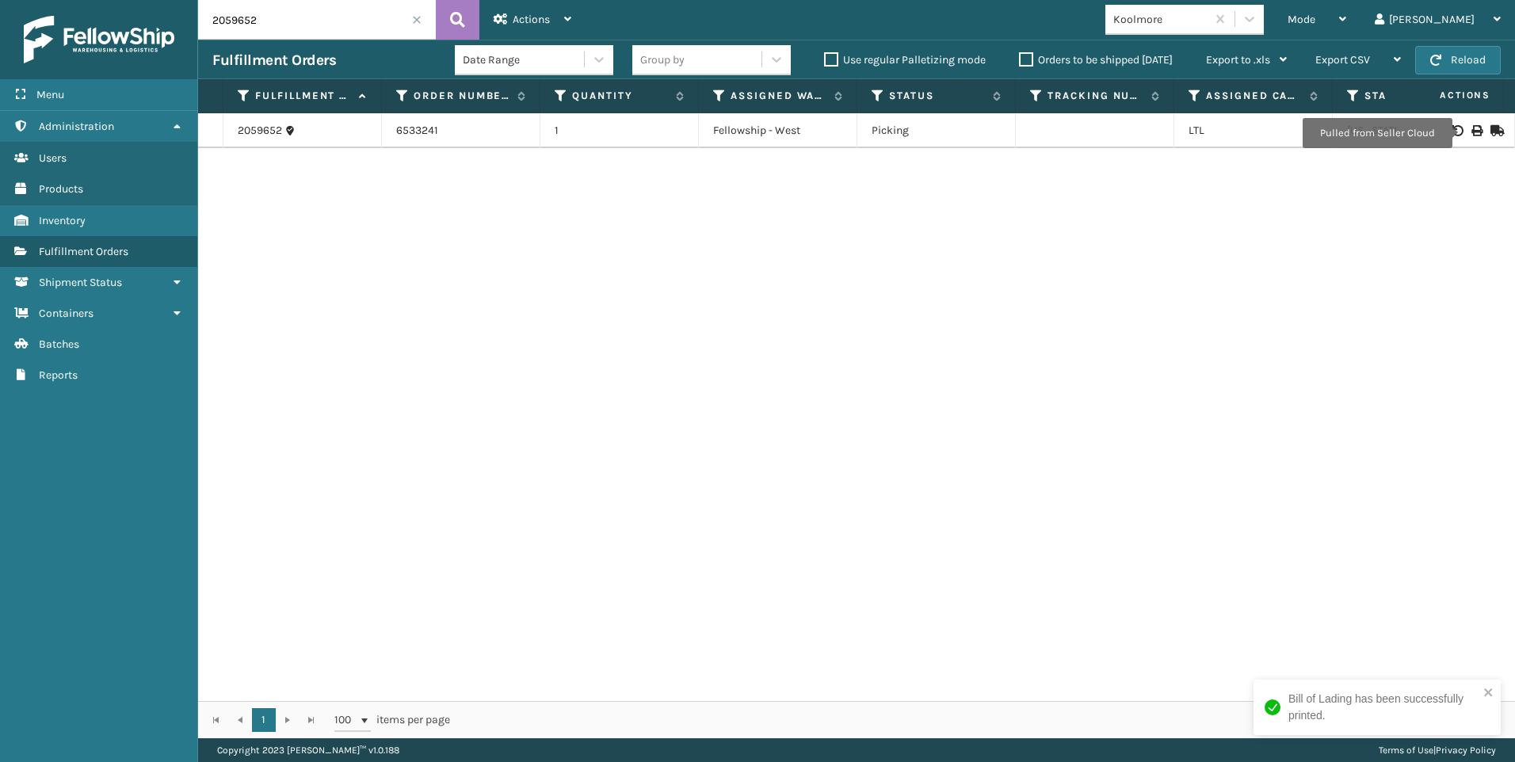
drag, startPoint x: 303, startPoint y: 21, endPoint x: 124, endPoint y: 21, distance: 178.3
click at [132, 0] on div "Menu Administration Users Products Inventory Fulfillment Orders Shipment Status…" at bounding box center [757, 0] width 1515 height 0
click at [418, 24] on span at bounding box center [417, 20] width 10 height 10
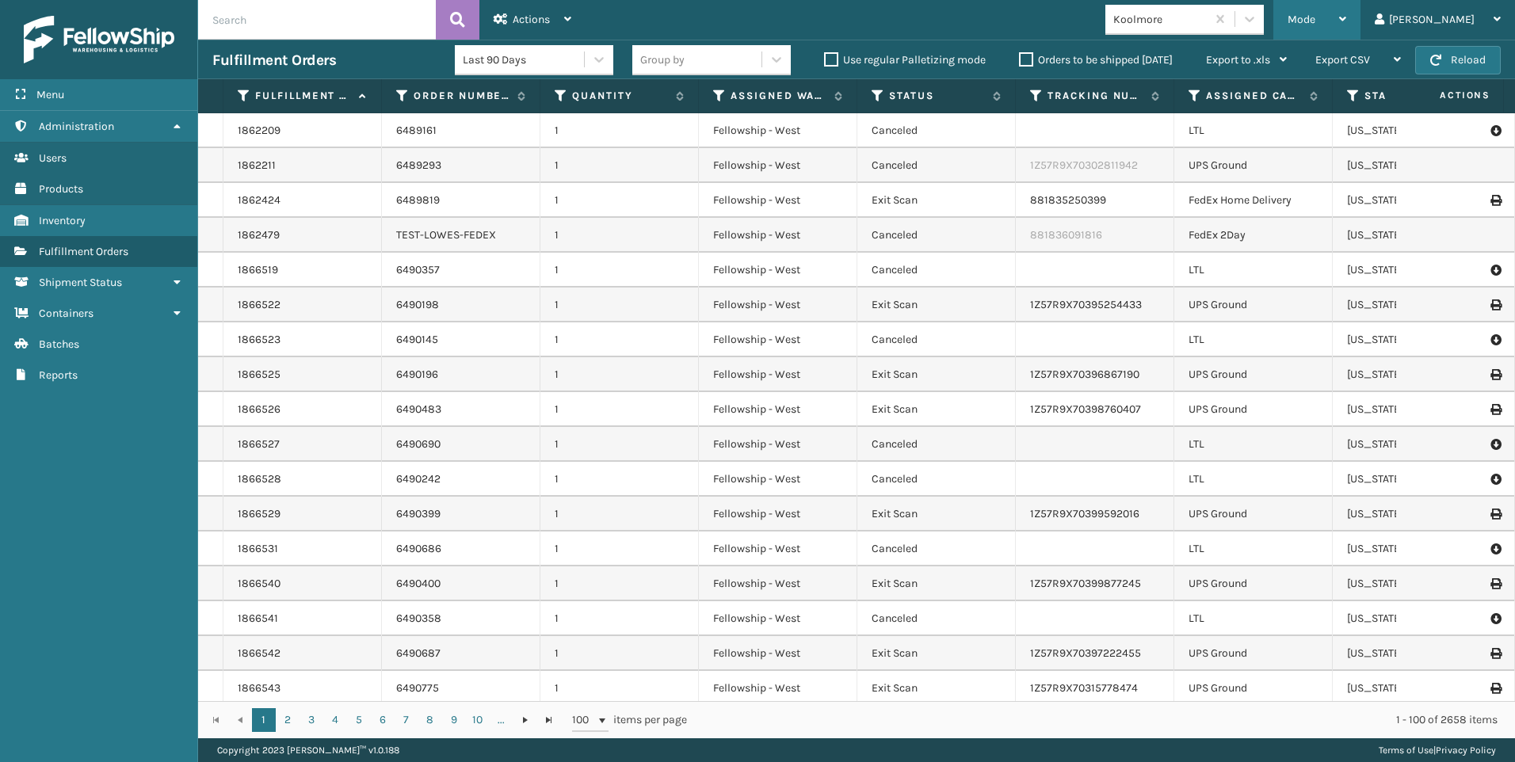
click at [1352, 19] on div "Mode Regular Mode Picking Mode Labeling Mode Exit Scan Mode" at bounding box center [1316, 20] width 87 height 40
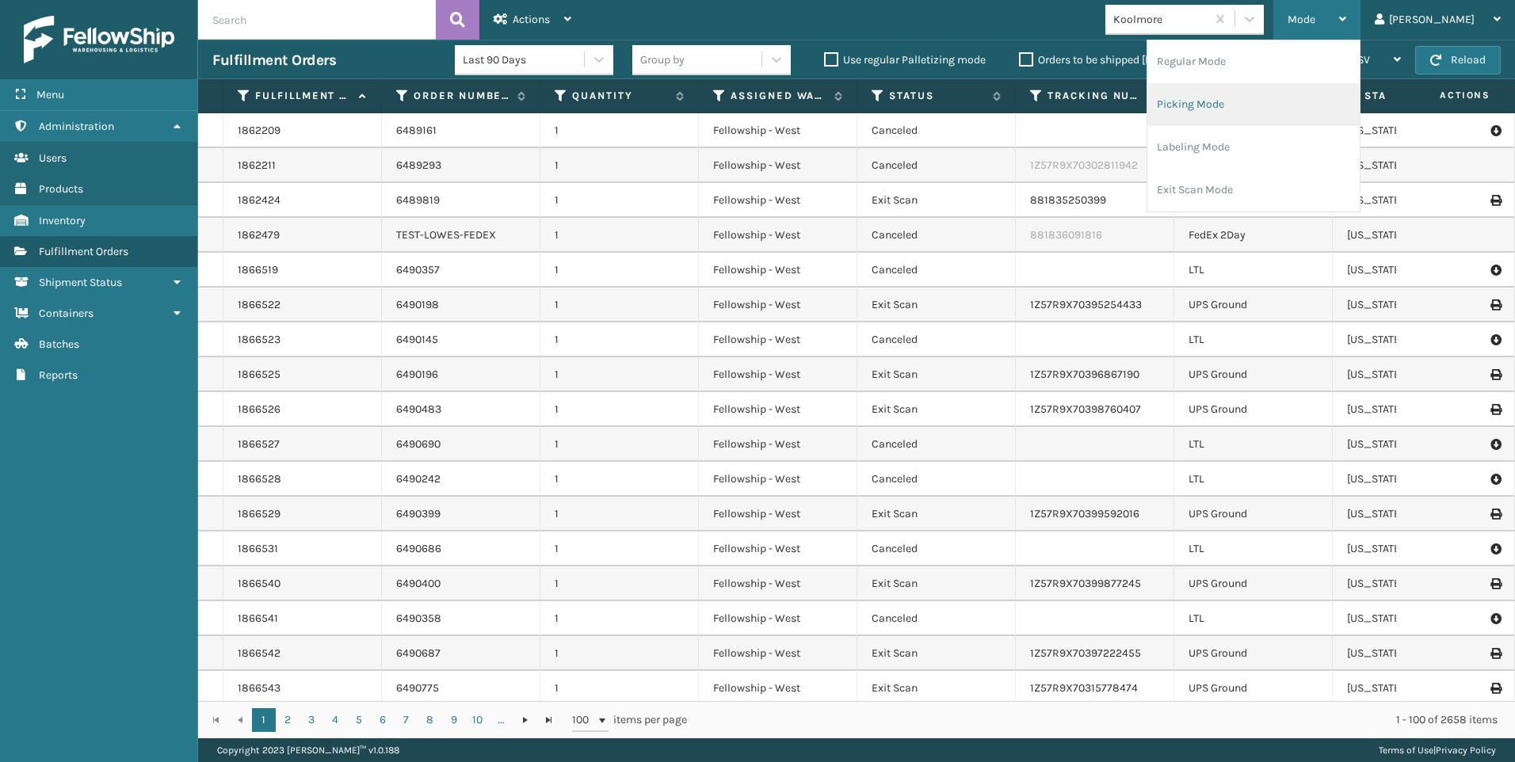
click at [1294, 101] on li "Picking Mode" at bounding box center [1253, 104] width 212 height 43
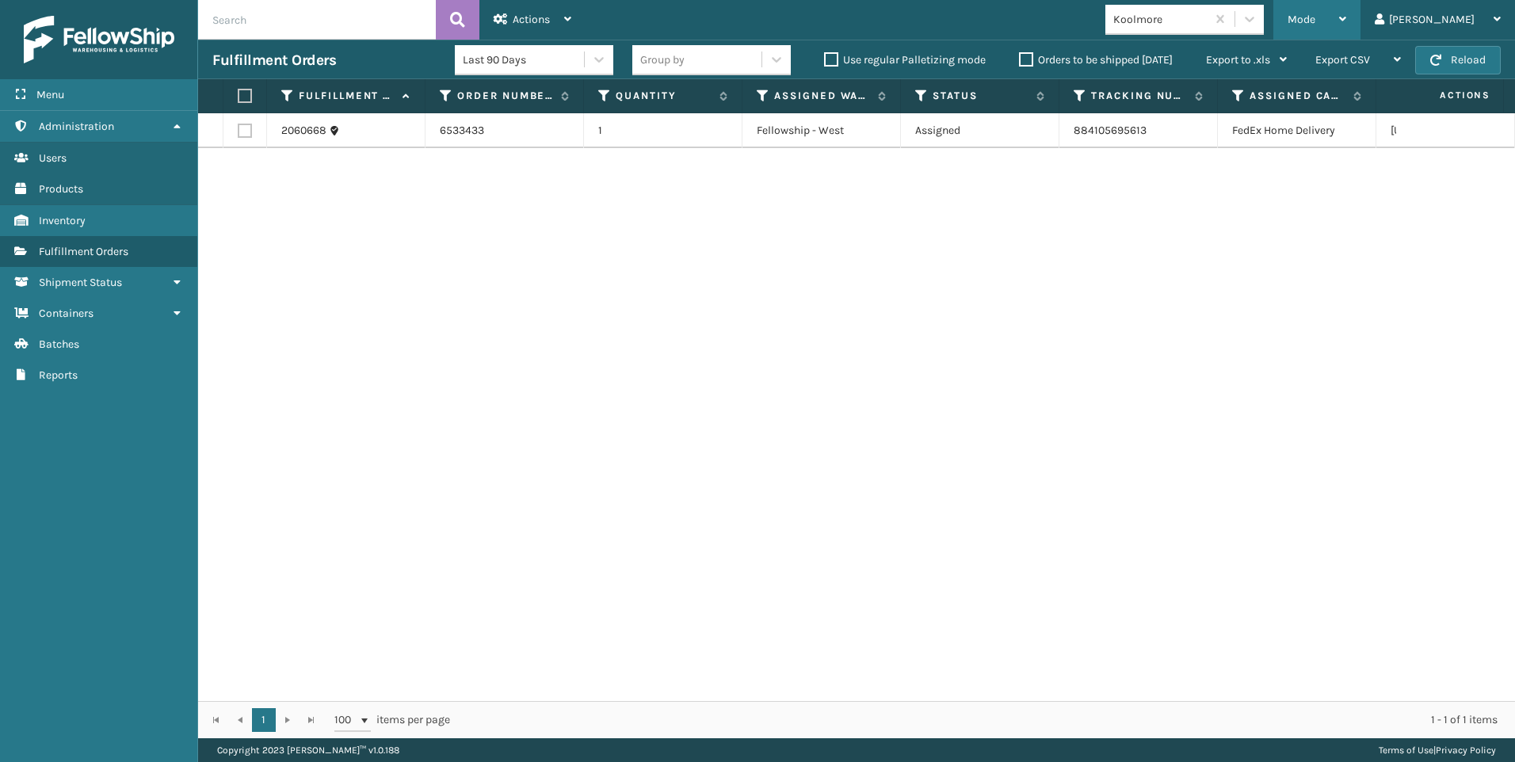
click at [1346, 22] on div "Mode" at bounding box center [1317, 20] width 59 height 40
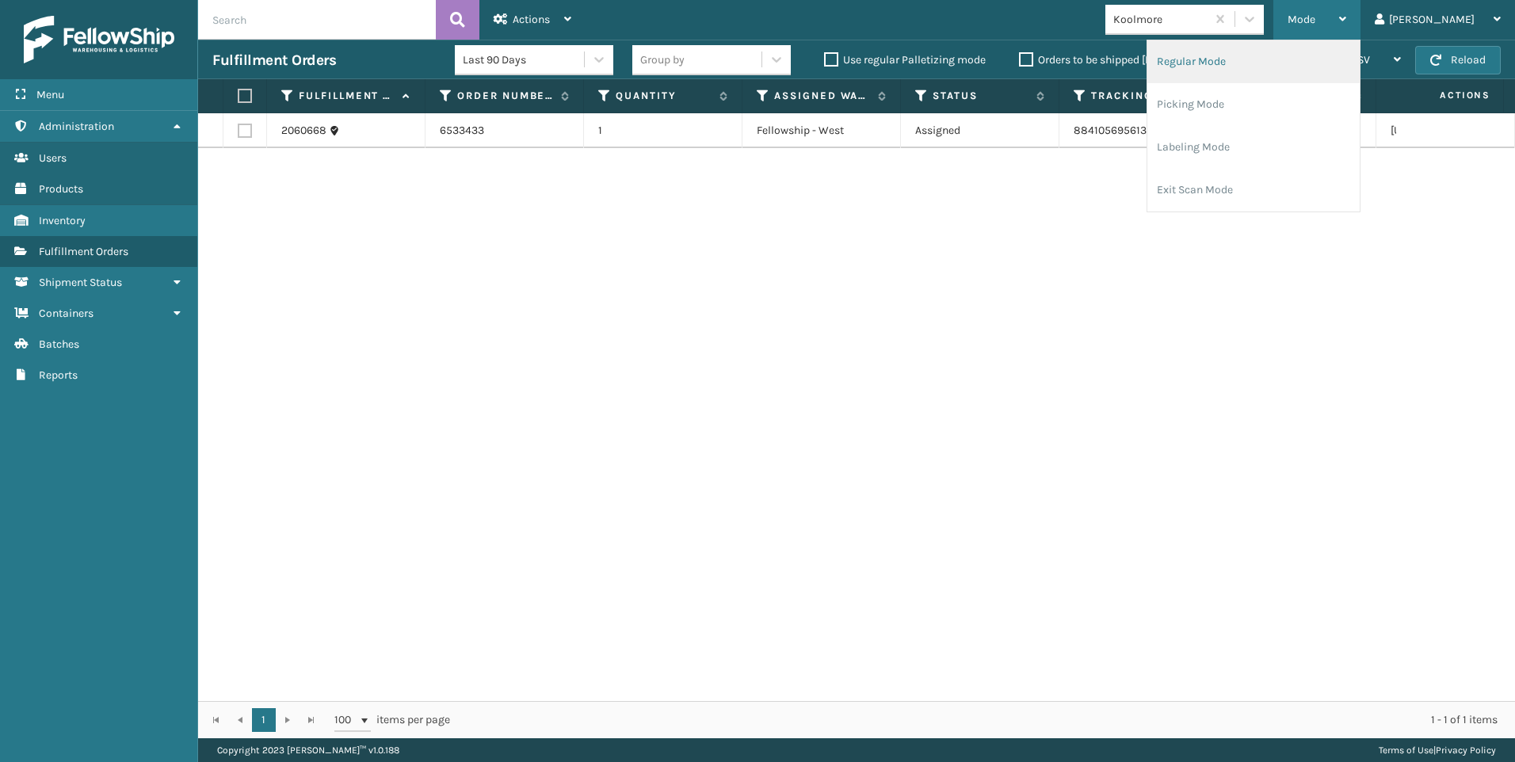
click at [1348, 72] on li "Regular Mode" at bounding box center [1253, 61] width 212 height 43
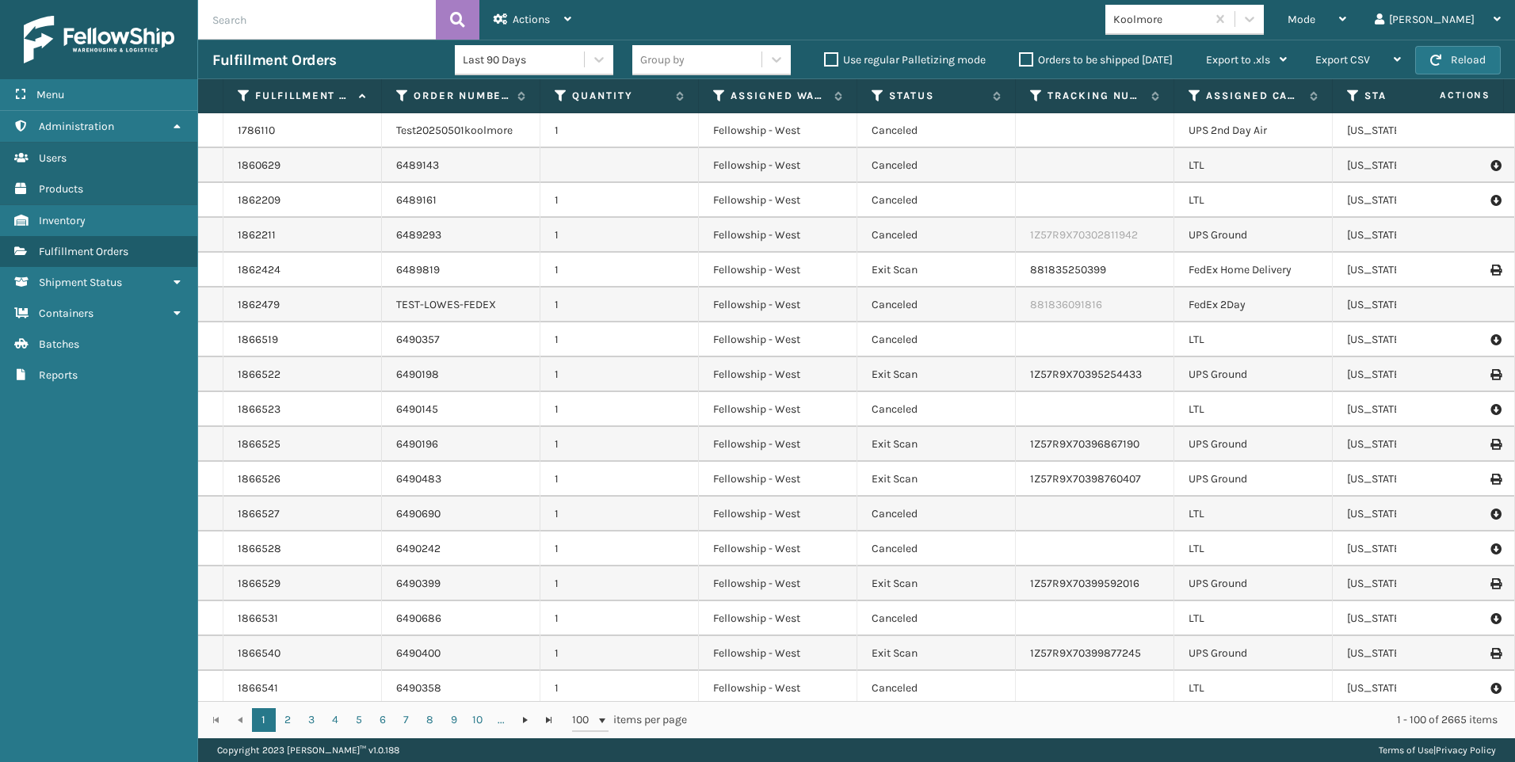
click at [227, 29] on input "text" at bounding box center [317, 20] width 238 height 40
paste input "2060856"
click at [456, 23] on icon at bounding box center [457, 20] width 15 height 24
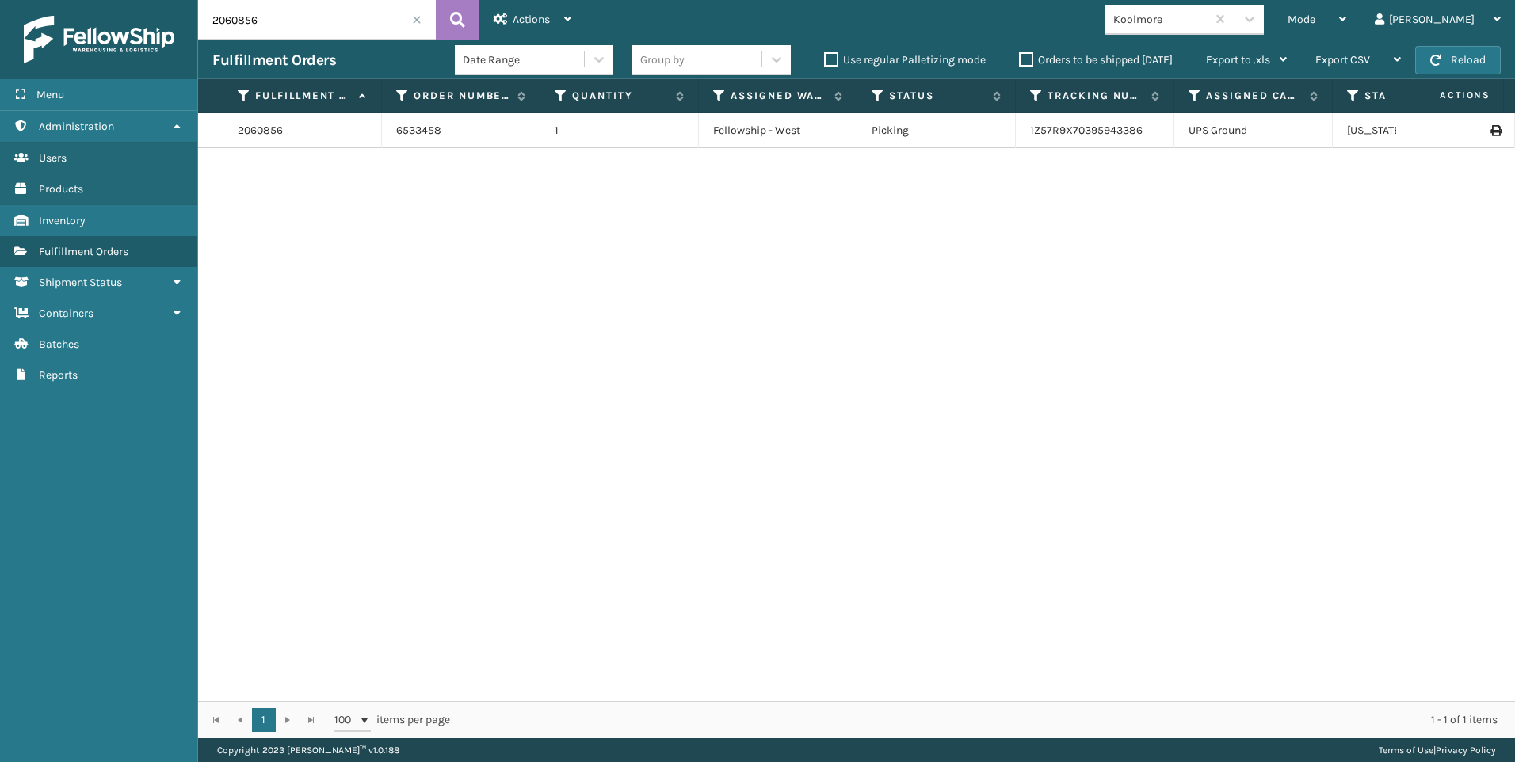
click at [306, 25] on input "2060856" at bounding box center [317, 20] width 238 height 40
click at [202, 23] on input "2060856" at bounding box center [317, 20] width 238 height 40
paste input "991"
click at [463, 23] on icon at bounding box center [457, 20] width 15 height 24
click at [1471, 130] on icon at bounding box center [1476, 130] width 10 height 11
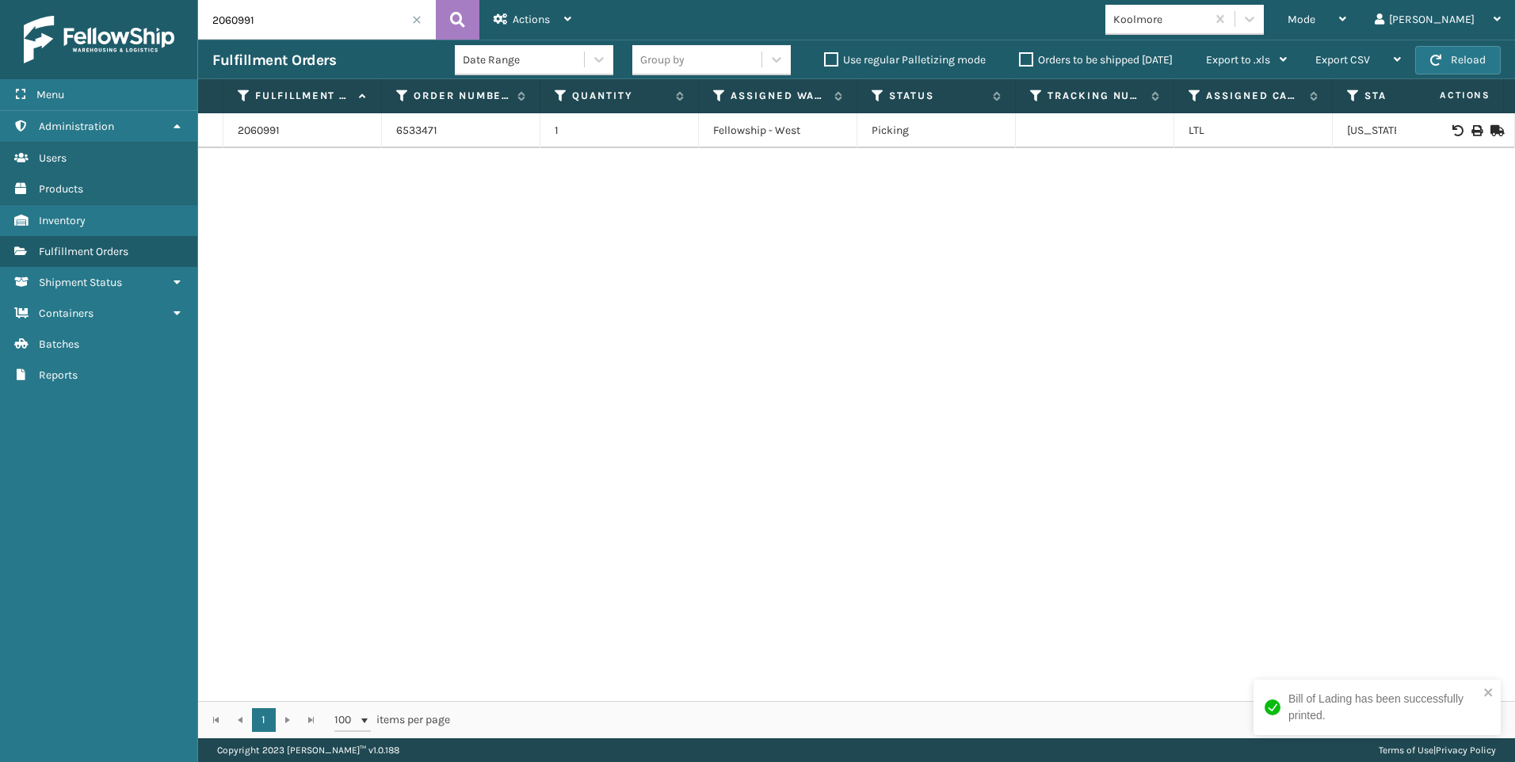
drag, startPoint x: 270, startPoint y: 22, endPoint x: 213, endPoint y: 27, distance: 57.2
click at [170, 0] on div "Menu Administration Users Products Inventory Fulfillment Orders Shipment Status…" at bounding box center [757, 0] width 1515 height 0
paste input "850"
click at [457, 13] on icon at bounding box center [457, 20] width 15 height 24
click at [1471, 130] on icon at bounding box center [1476, 130] width 10 height 11
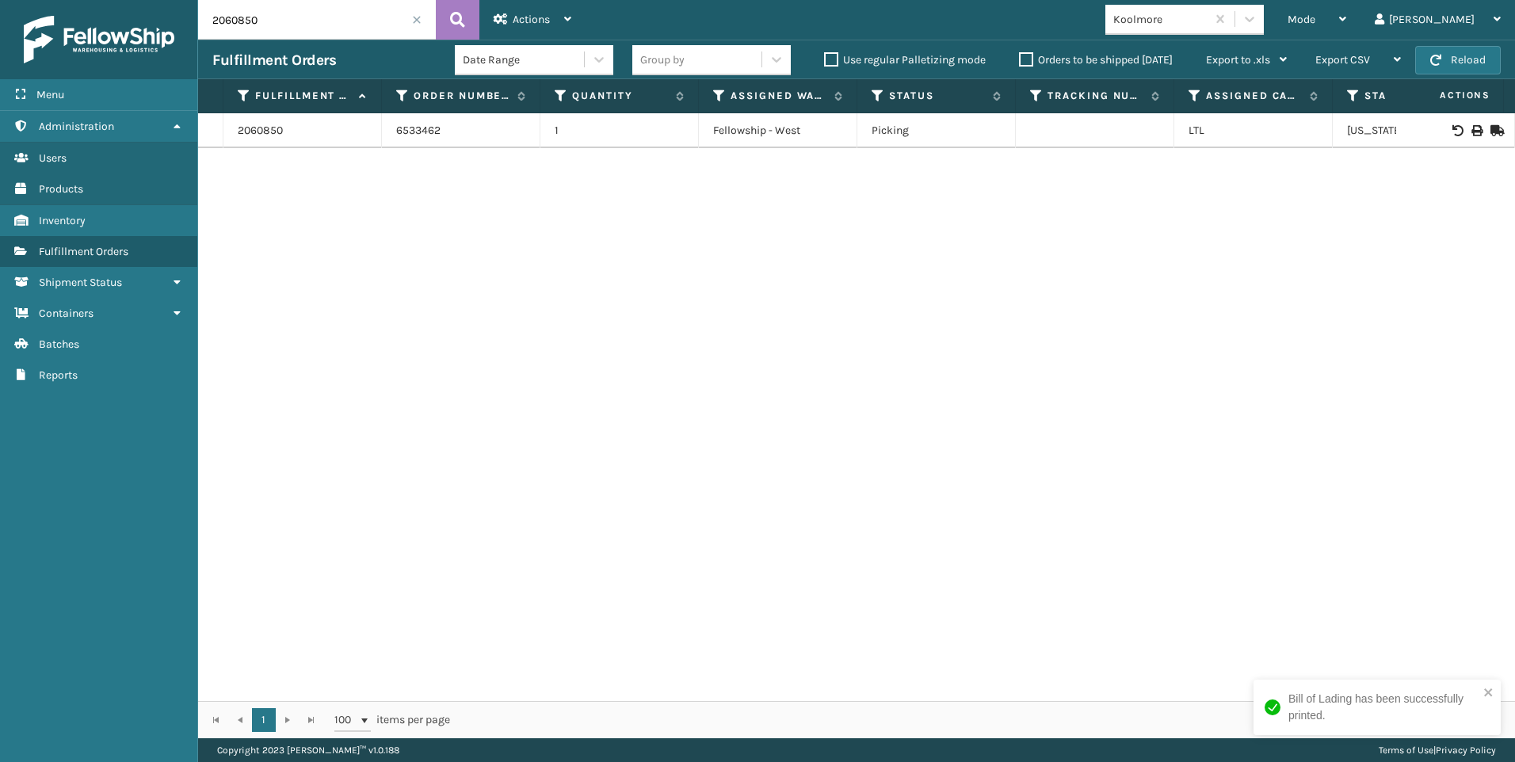
drag, startPoint x: 285, startPoint y: 28, endPoint x: 149, endPoint y: 48, distance: 137.8
click at [150, 0] on div "Menu Administration Users Products Inventory Fulfillment Orders Shipment Status…" at bounding box center [757, 0] width 1515 height 0
drag, startPoint x: 242, startPoint y: 44, endPoint x: 273, endPoint y: 17, distance: 40.4
click at [271, 17] on input "2060850" at bounding box center [317, 20] width 238 height 40
drag, startPoint x: 273, startPoint y: 17, endPoint x: 211, endPoint y: 24, distance: 62.2
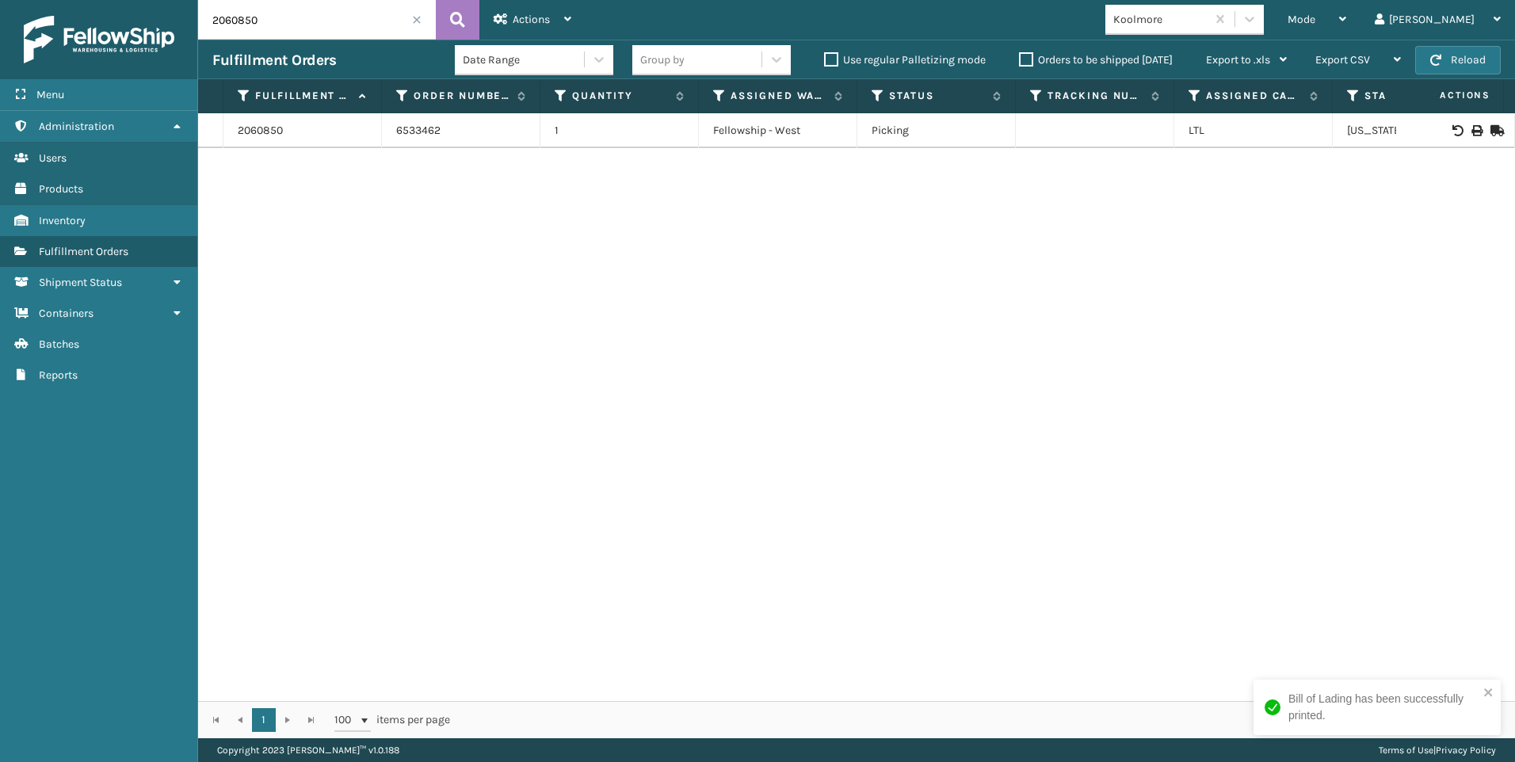
click at [208, 22] on input "2060850" at bounding box center [317, 20] width 238 height 40
paste input "58232"
type input "2058232"
click at [460, 14] on icon at bounding box center [457, 20] width 15 height 24
click at [1471, 132] on icon at bounding box center [1476, 130] width 10 height 11
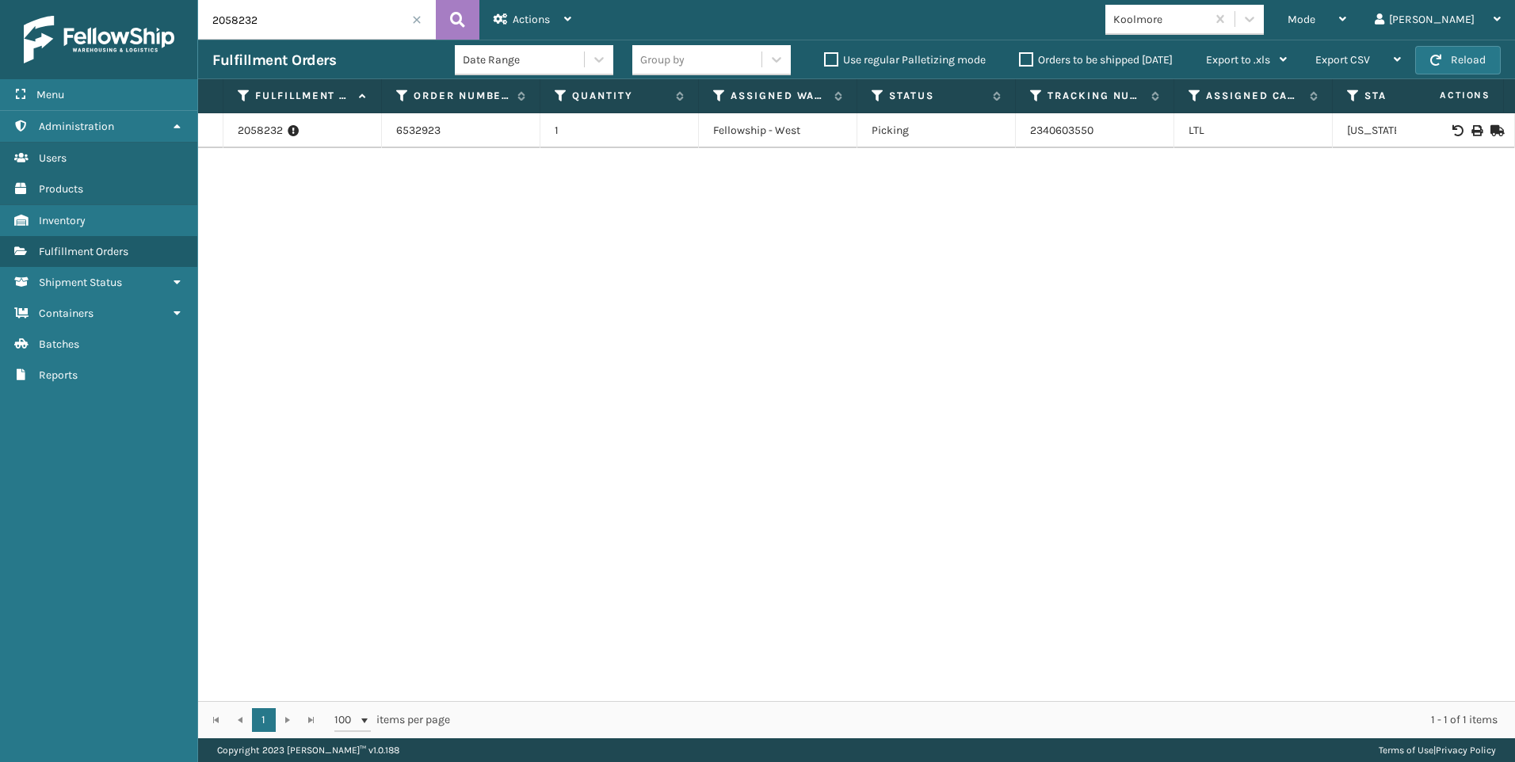
click at [291, 127] on icon at bounding box center [293, 131] width 11 height 16
click at [293, 129] on icon at bounding box center [293, 131] width 11 height 16
click at [250, 130] on link "2058232" at bounding box center [260, 131] width 45 height 16
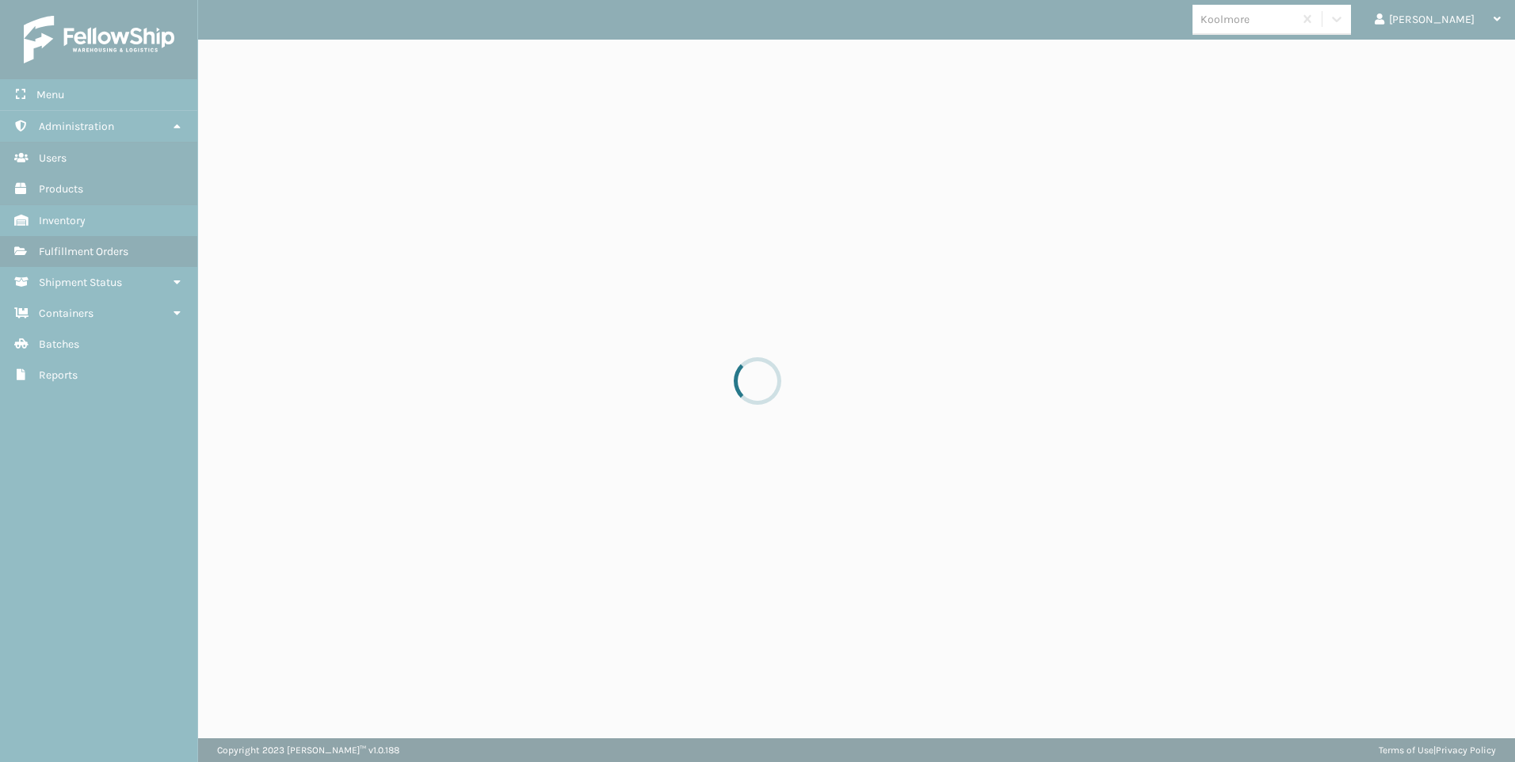
click at [289, 130] on div at bounding box center [757, 381] width 1515 height 762
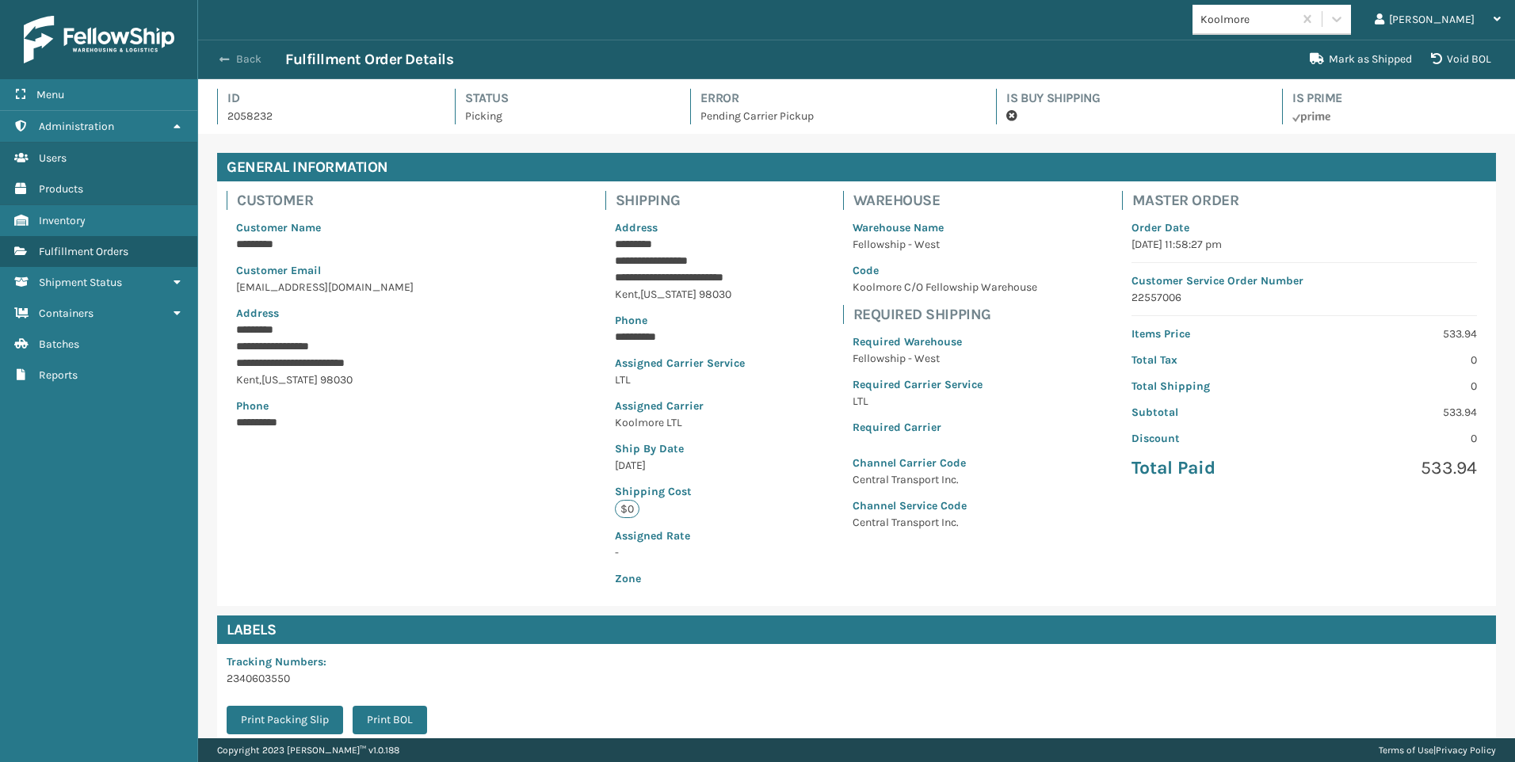
click at [219, 55] on button "Back" at bounding box center [248, 59] width 73 height 14
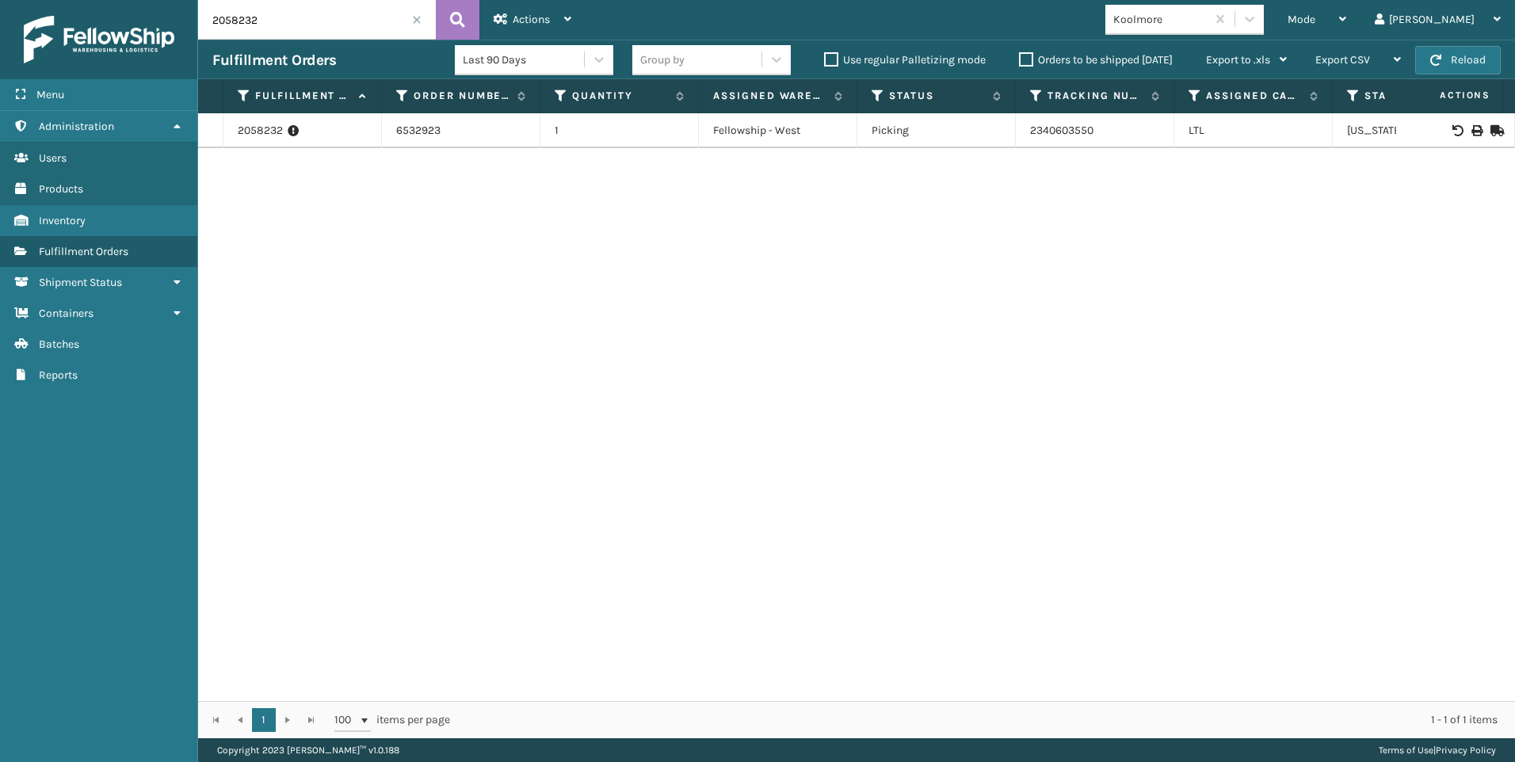
click at [1064, 130] on td "2340603550" at bounding box center [1095, 130] width 158 height 35
click at [420, 13] on input "2058232" at bounding box center [317, 20] width 238 height 40
click at [419, 23] on span at bounding box center [417, 20] width 10 height 10
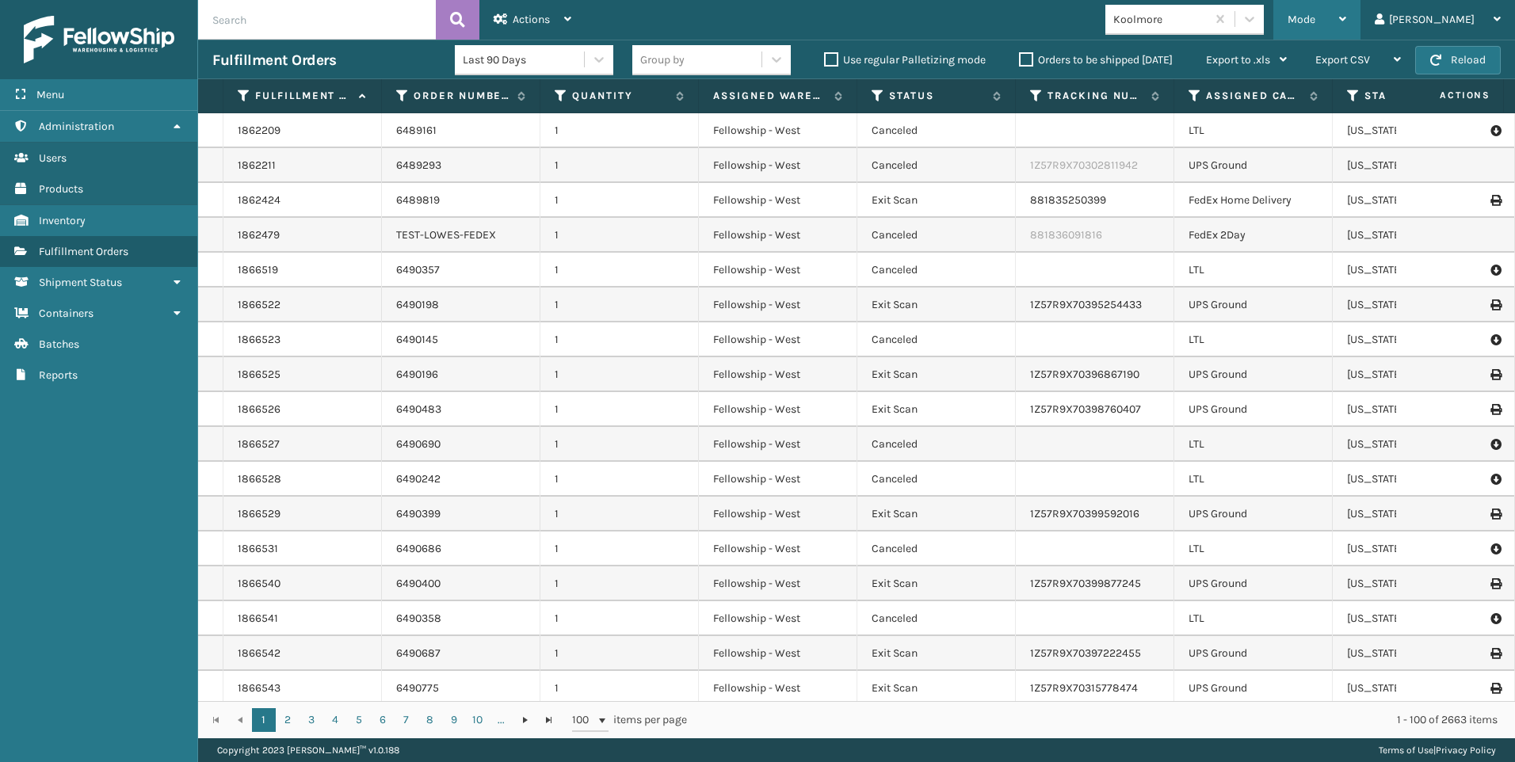
click at [1346, 25] on div "Mode" at bounding box center [1317, 20] width 59 height 40
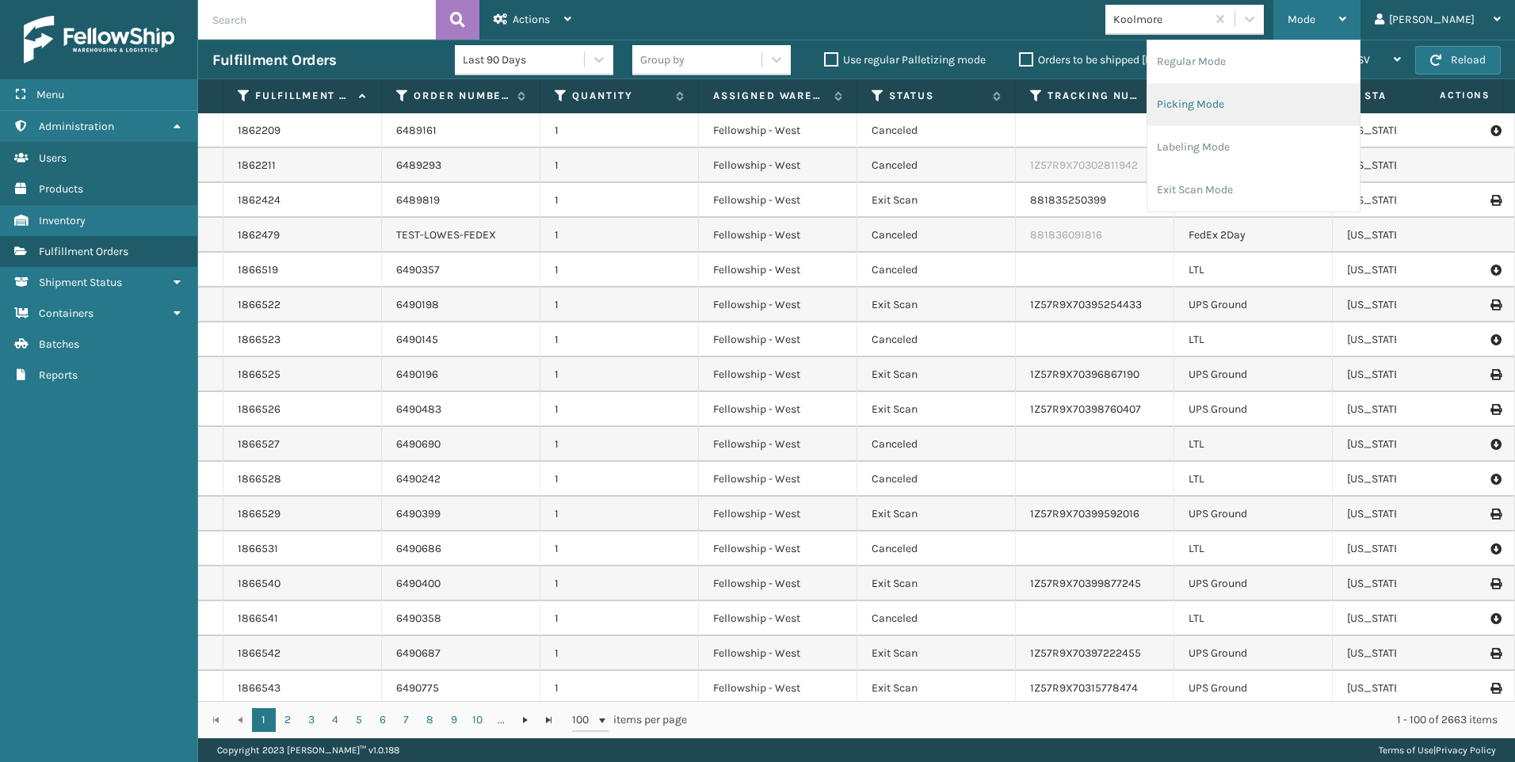
click at [1288, 92] on li "Picking Mode" at bounding box center [1253, 104] width 212 height 43
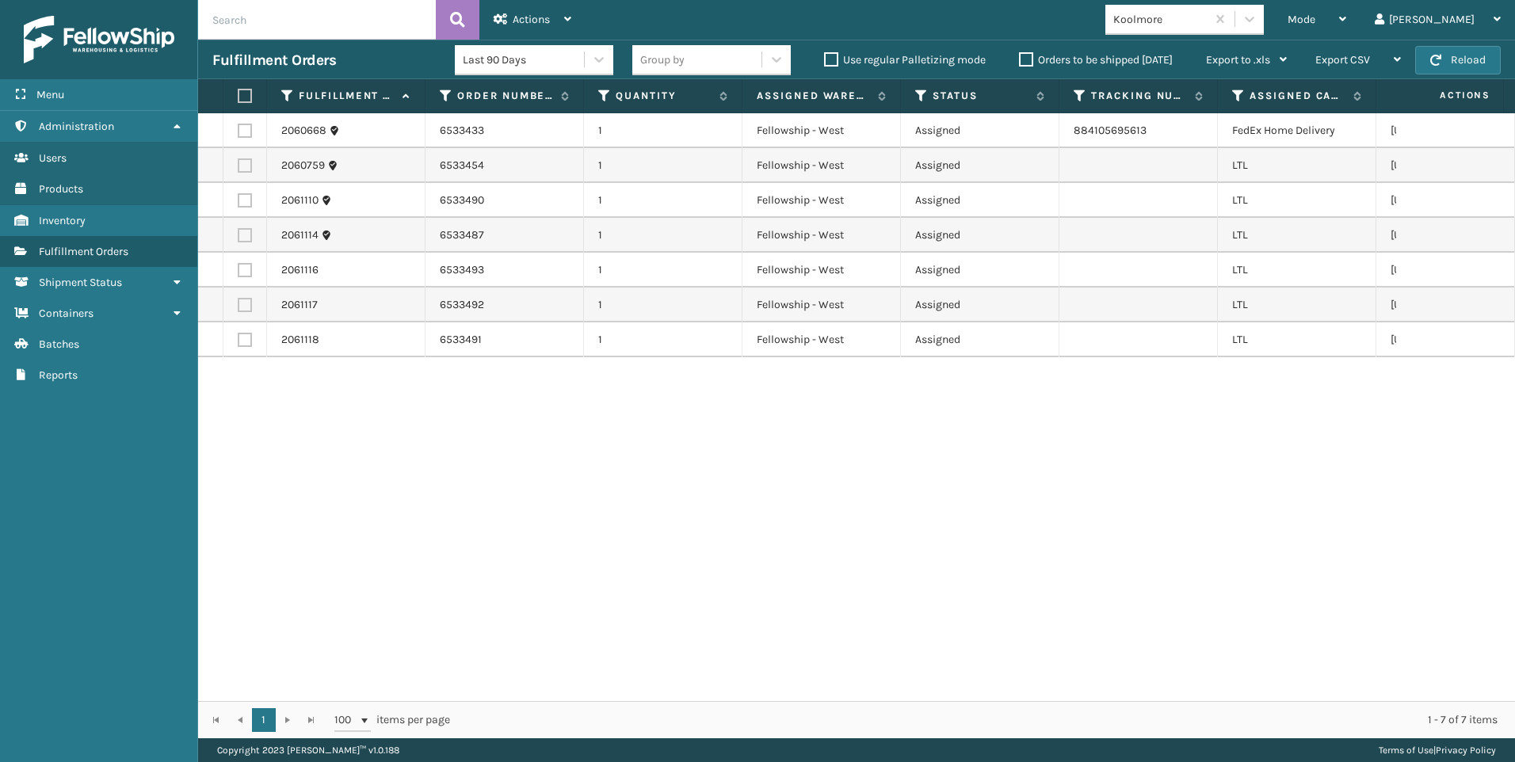
click at [246, 161] on label at bounding box center [245, 165] width 14 height 14
click at [238, 161] on input "checkbox" at bounding box center [238, 163] width 1 height 10
checkbox input "true"
click at [247, 199] on label at bounding box center [245, 200] width 14 height 14
click at [238, 199] on input "checkbox" at bounding box center [238, 198] width 1 height 10
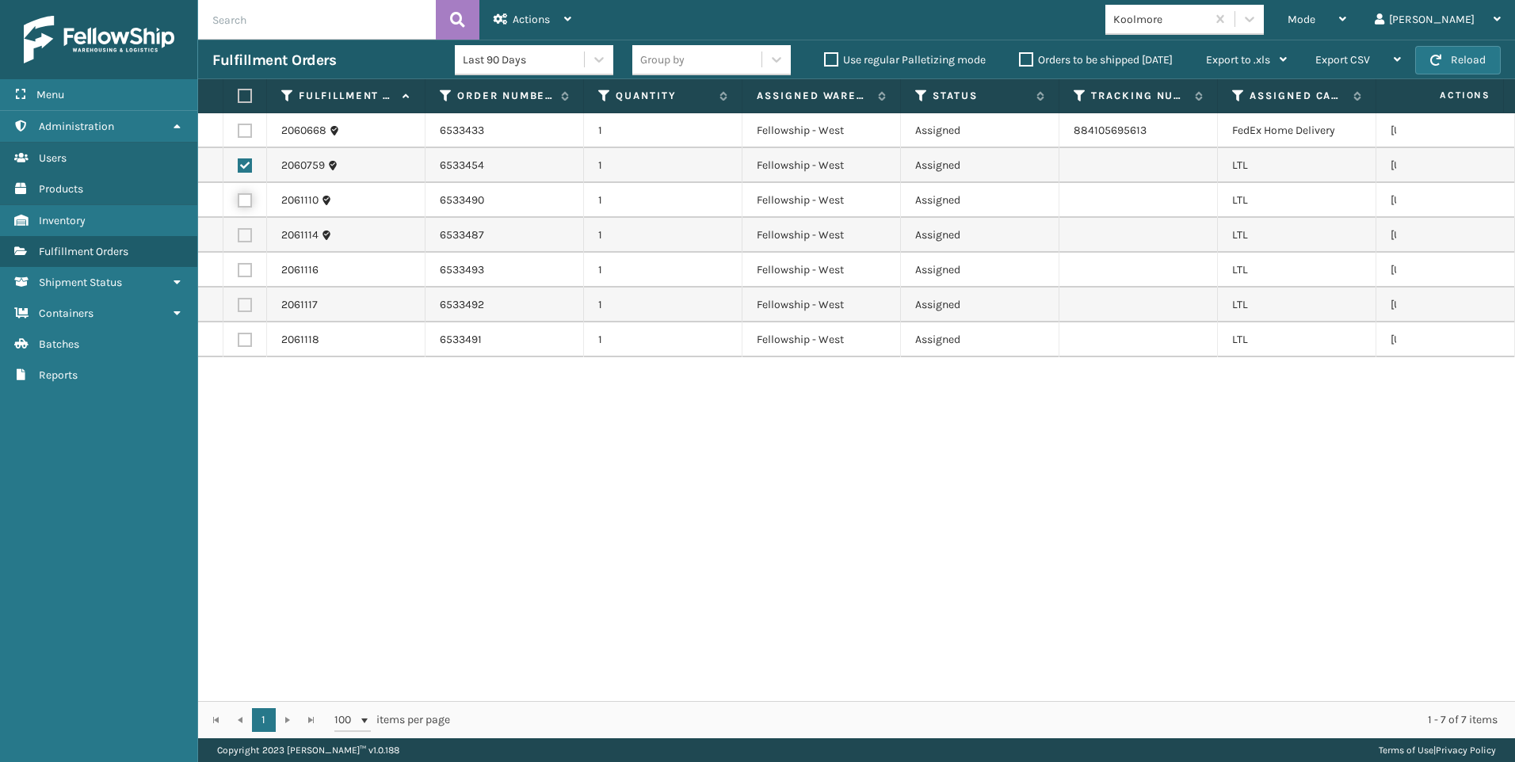
checkbox input "true"
click at [248, 234] on label at bounding box center [245, 235] width 14 height 14
click at [238, 234] on input "checkbox" at bounding box center [238, 233] width 1 height 10
checkbox input "true"
click at [246, 277] on label at bounding box center [245, 270] width 14 height 14
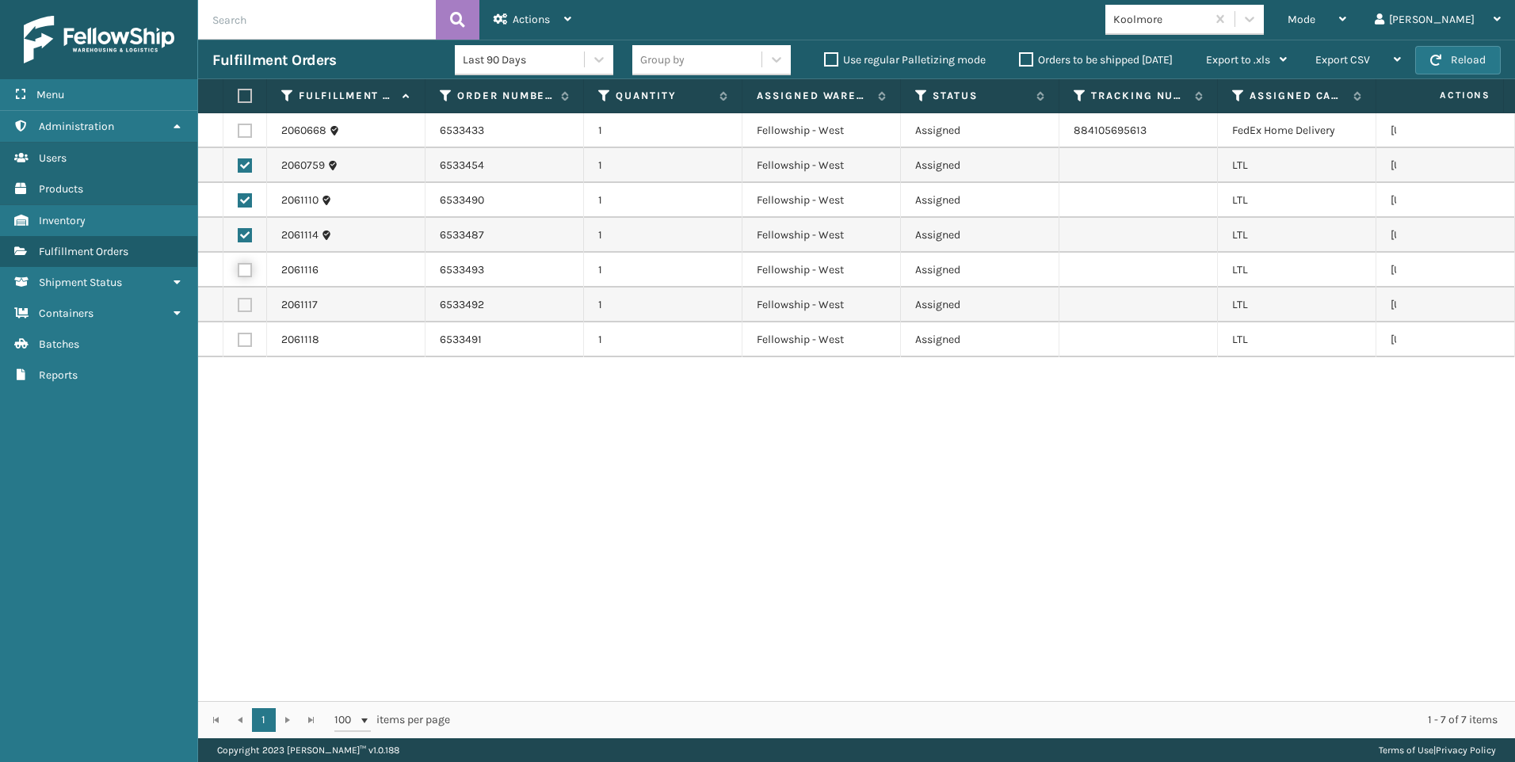
click at [238, 273] on input "checkbox" at bounding box center [238, 268] width 1 height 10
checkbox input "true"
drag, startPoint x: 246, startPoint y: 315, endPoint x: 246, endPoint y: 325, distance: 9.5
click at [246, 317] on td at bounding box center [245, 305] width 44 height 35
click at [244, 310] on label at bounding box center [245, 305] width 14 height 14
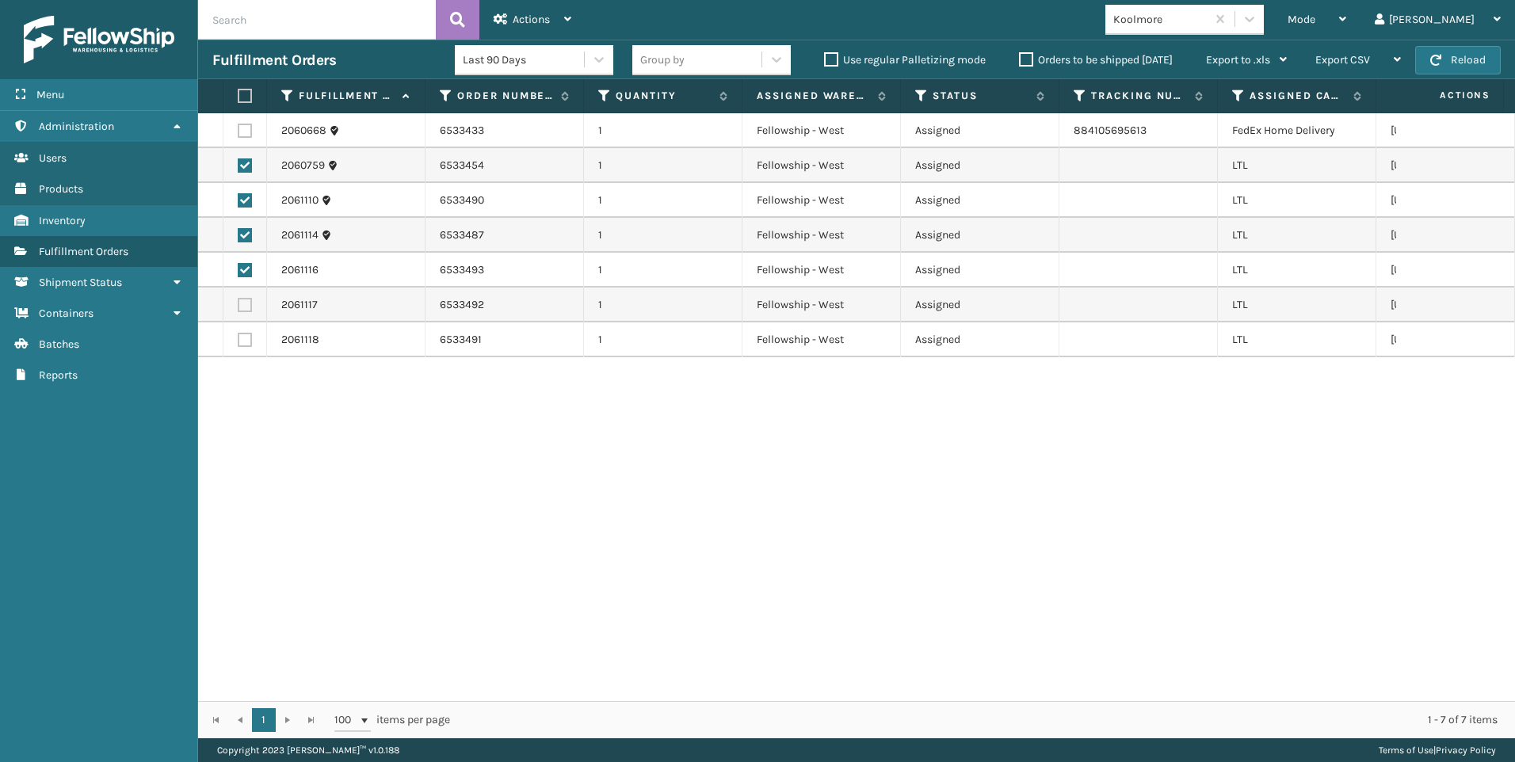
click at [238, 308] on input "checkbox" at bounding box center [238, 303] width 1 height 10
checkbox input "true"
click at [242, 343] on label at bounding box center [245, 340] width 14 height 14
click at [238, 343] on input "checkbox" at bounding box center [238, 338] width 1 height 10
checkbox input "true"
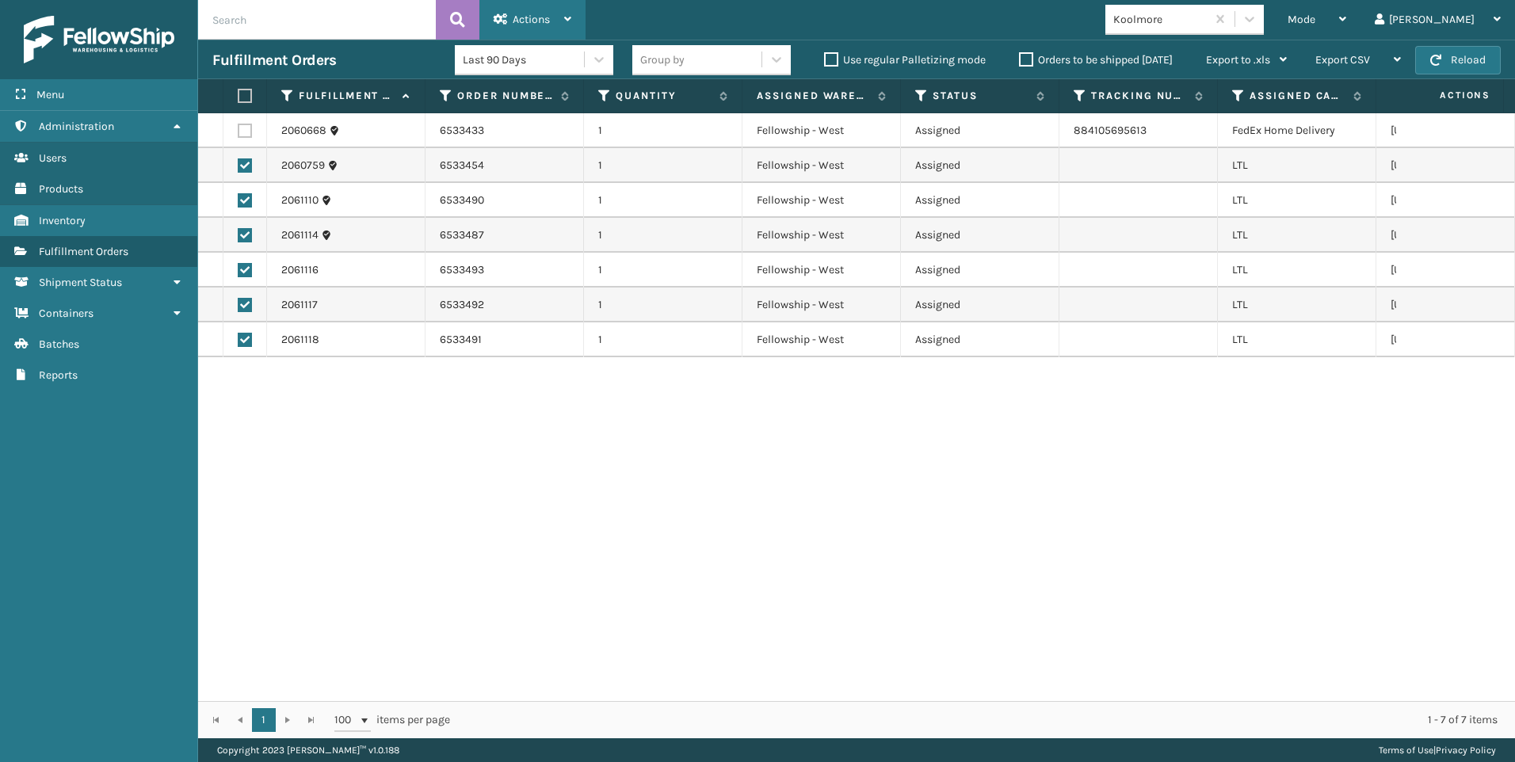
click at [545, 14] on span "Actions" at bounding box center [531, 19] width 37 height 13
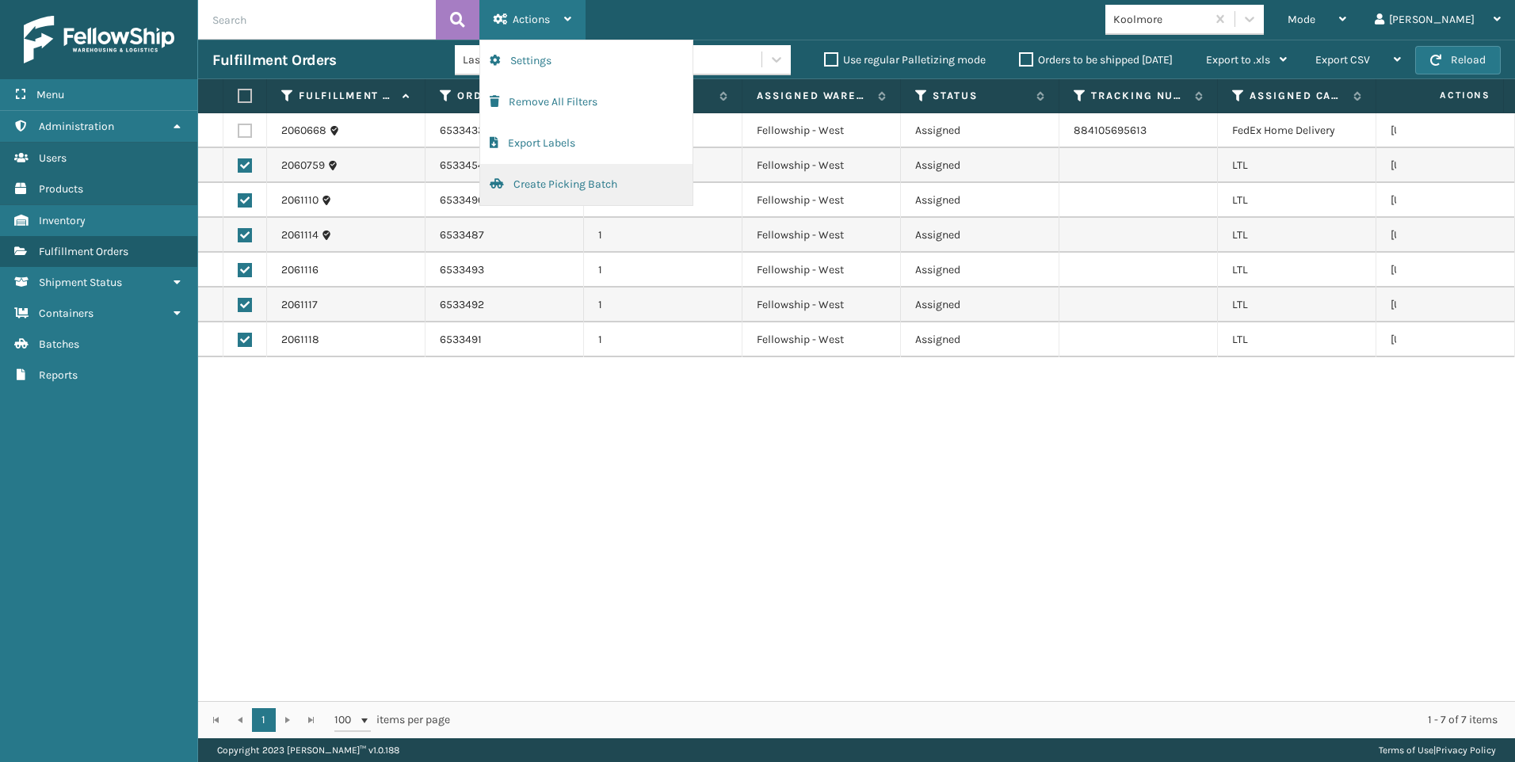
click at [616, 183] on button "Create Picking Batch" at bounding box center [586, 184] width 212 height 41
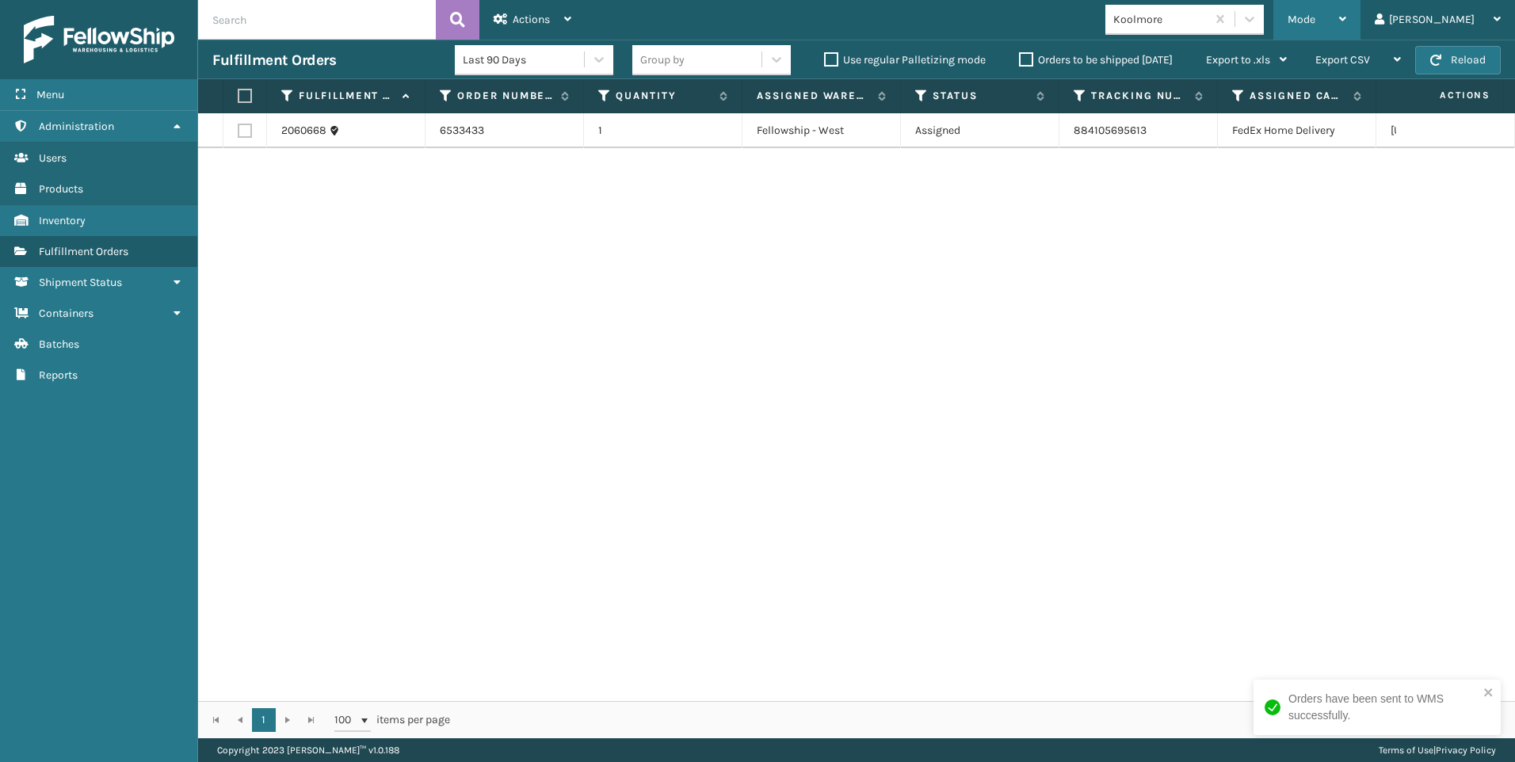
click at [1346, 21] on div "Mode" at bounding box center [1317, 20] width 59 height 40
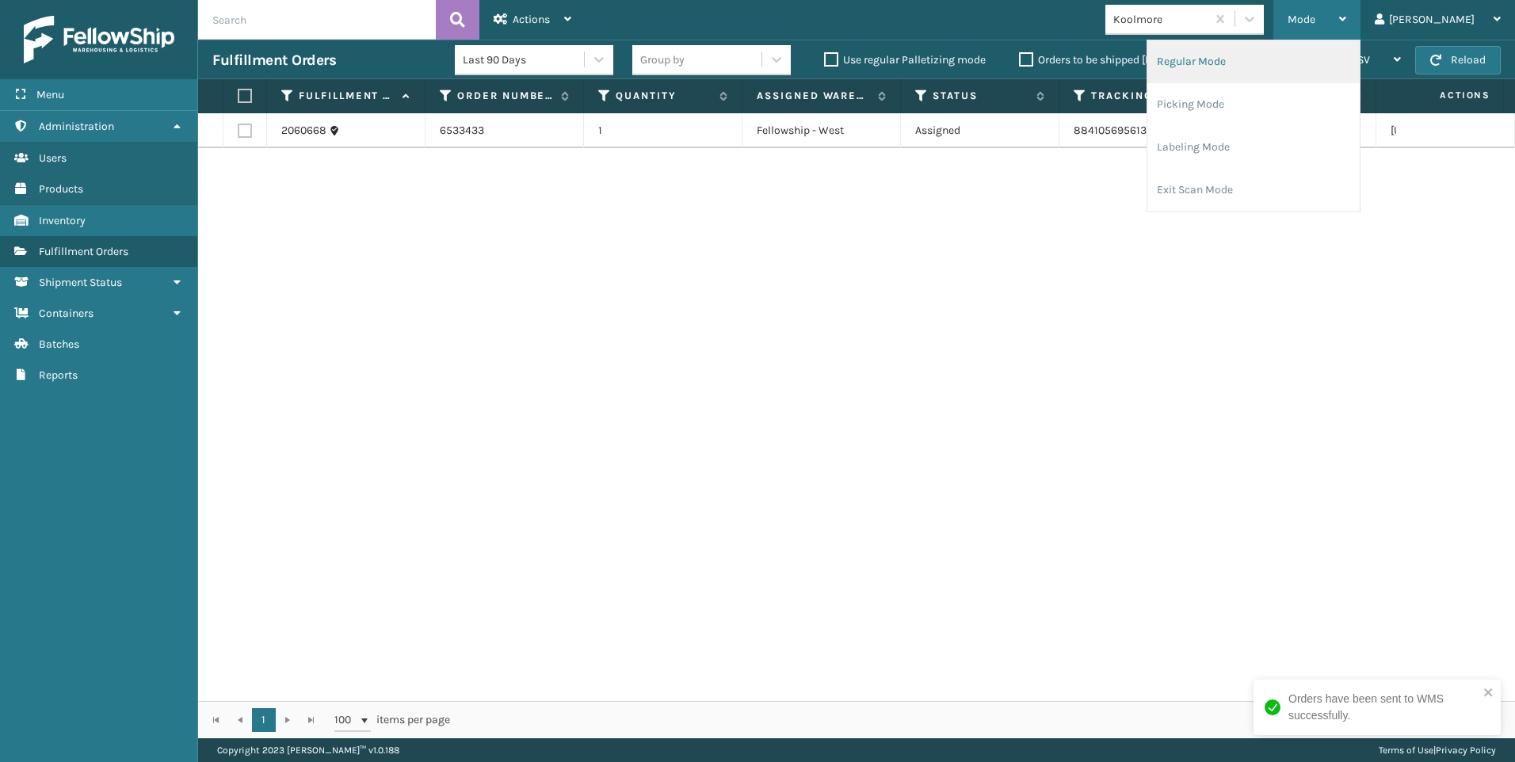
click at [1303, 54] on li "Regular Mode" at bounding box center [1253, 61] width 212 height 43
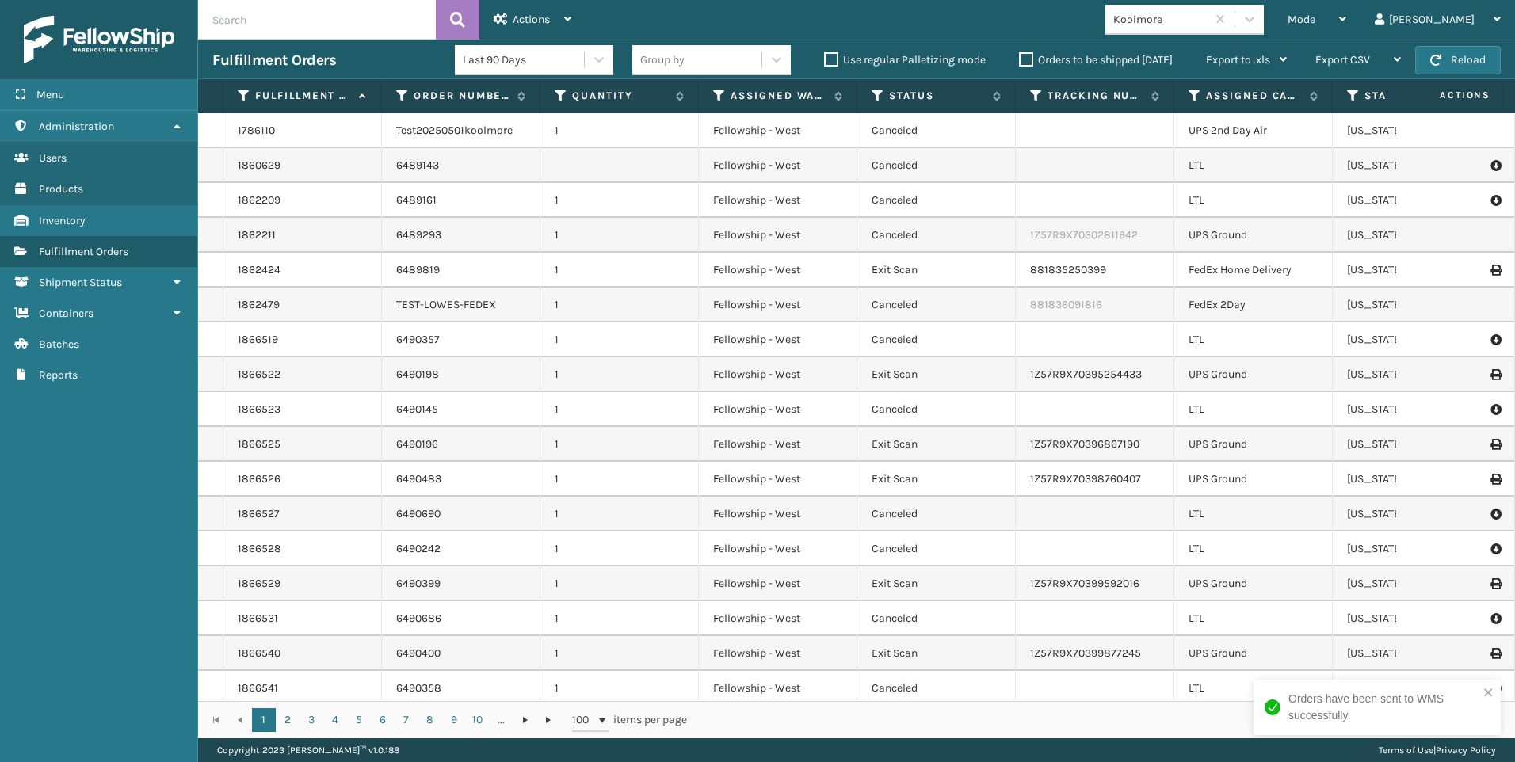
click at [267, 17] on input "text" at bounding box center [317, 20] width 238 height 40
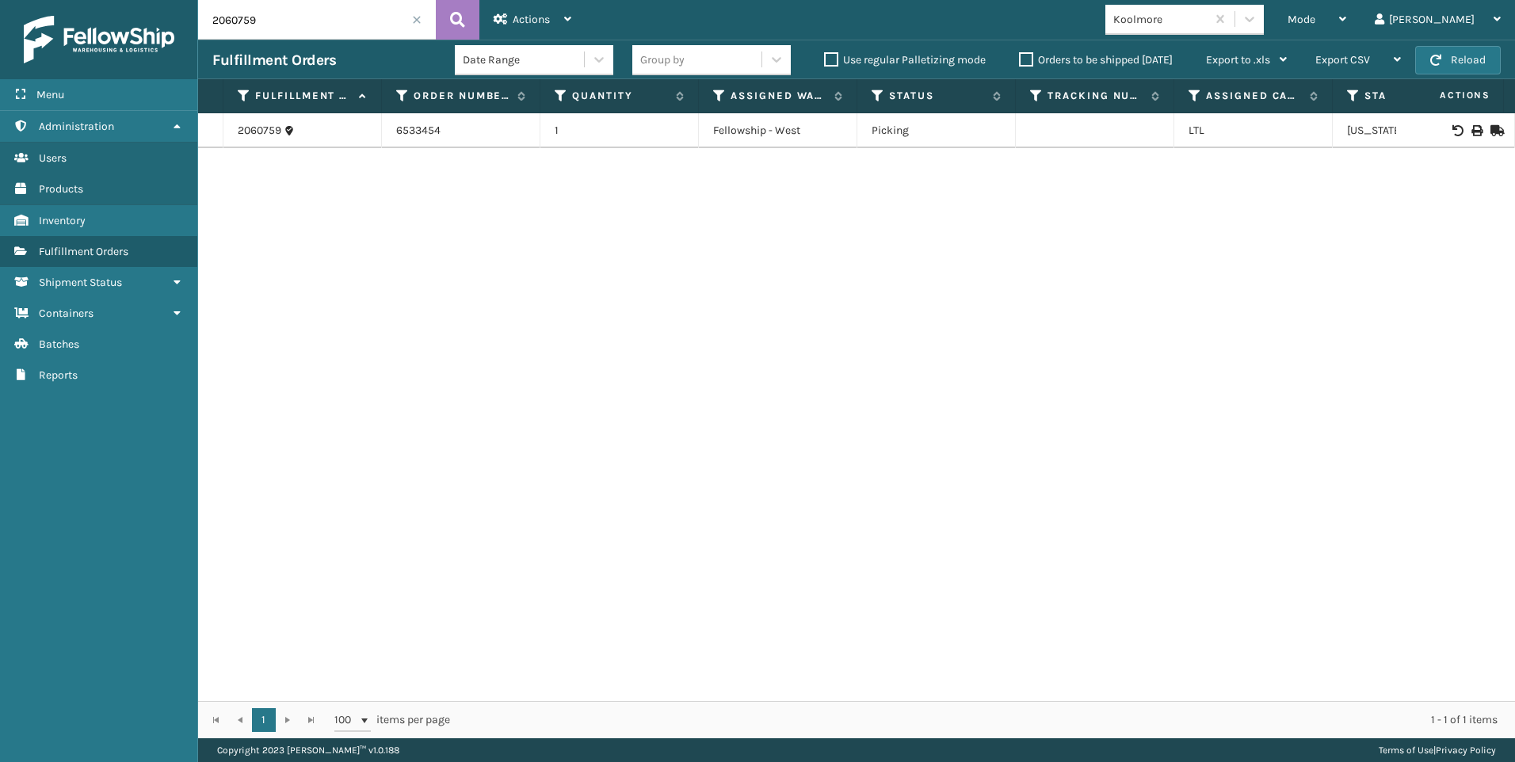
click at [1471, 129] on icon at bounding box center [1476, 130] width 10 height 11
drag, startPoint x: 306, startPoint y: 15, endPoint x: 0, endPoint y: 83, distance: 313.3
click at [51, 0] on div "Menu Administration Users Products Inventory Fulfillment Orders Shipment Status…" at bounding box center [757, 0] width 1515 height 0
click at [1471, 129] on icon at bounding box center [1476, 130] width 10 height 11
drag, startPoint x: 266, startPoint y: 21, endPoint x: 183, endPoint y: 26, distance: 83.3
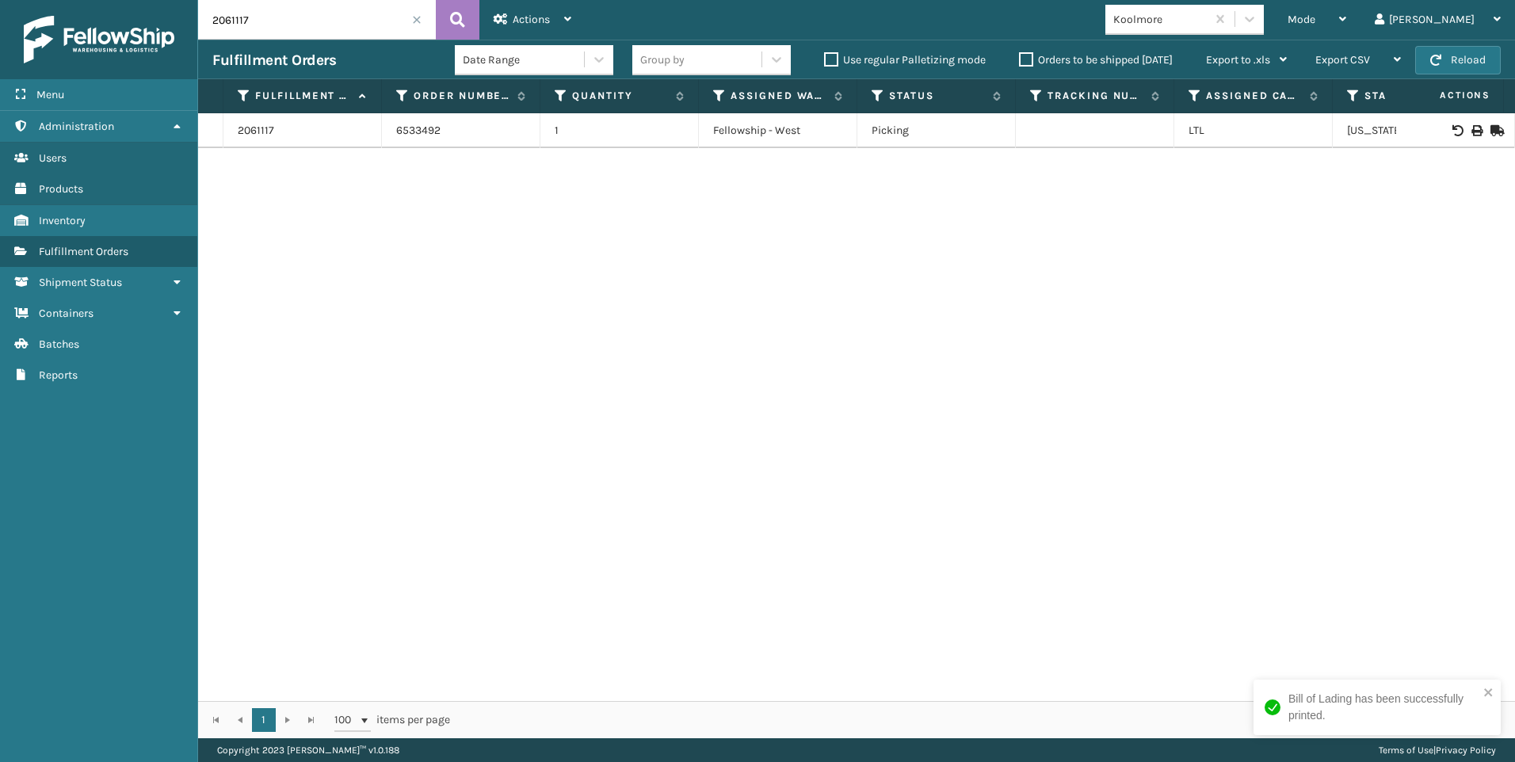
click at [192, 0] on div "Menu Administration Users Products Inventory Fulfillment Orders Shipment Status…" at bounding box center [757, 0] width 1515 height 0
click at [1475, 132] on div at bounding box center [1455, 130] width 90 height 11
click at [1471, 126] on icon at bounding box center [1476, 130] width 10 height 11
drag, startPoint x: 265, startPoint y: 21, endPoint x: 0, endPoint y: 14, distance: 264.7
click at [104, 0] on div "Menu Administration Users Products Inventory Fulfillment Orders Shipment Status…" at bounding box center [757, 0] width 1515 height 0
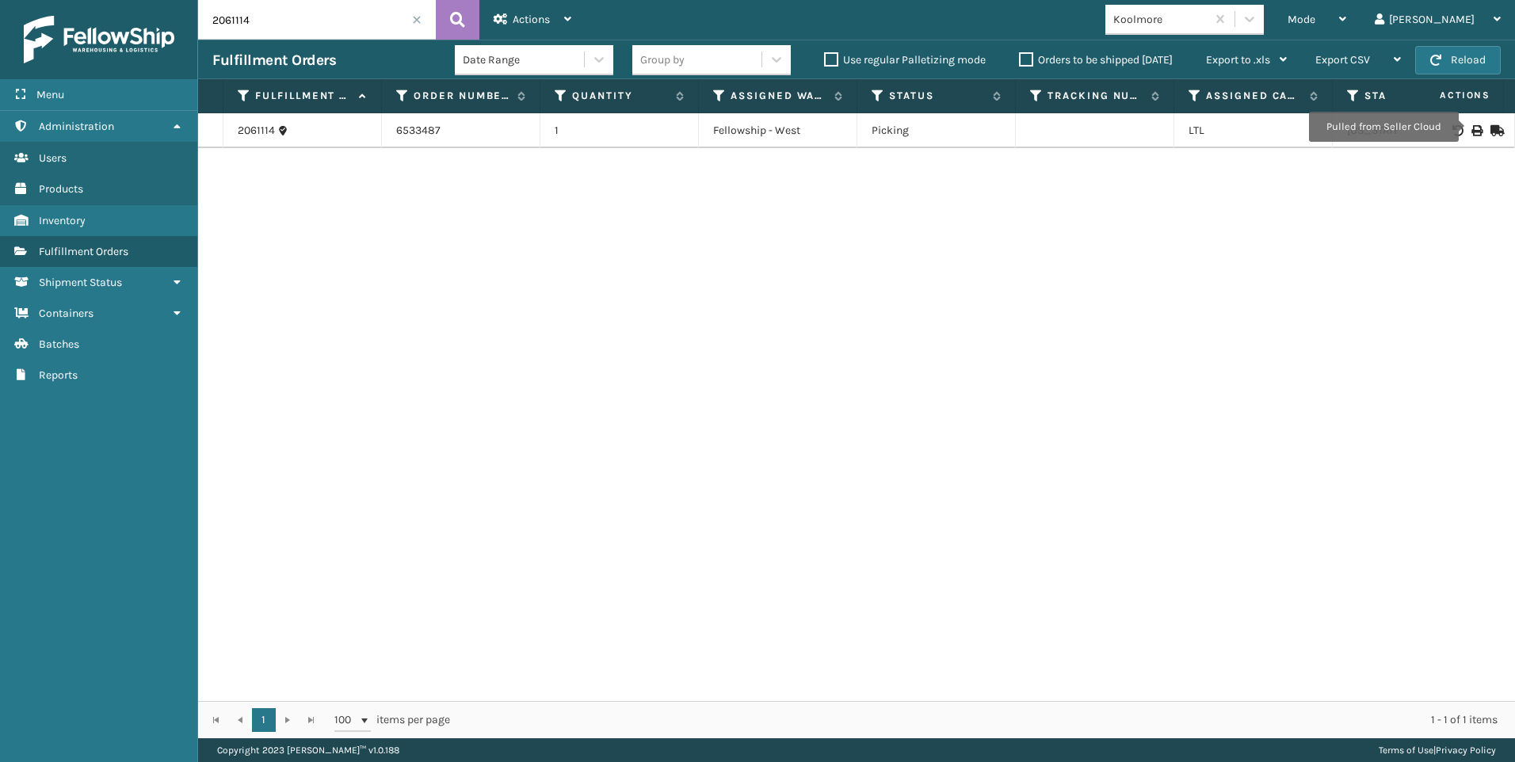
click at [1471, 127] on icon at bounding box center [1476, 130] width 10 height 11
drag, startPoint x: 304, startPoint y: 29, endPoint x: 102, endPoint y: 2, distance: 203.8
click at [131, 0] on div "Menu Administration Users Products Inventory Fulfillment Orders Shipment Status…" at bounding box center [757, 0] width 1515 height 0
click at [1474, 132] on div at bounding box center [1455, 130] width 90 height 11
click at [1471, 125] on icon at bounding box center [1476, 130] width 10 height 11
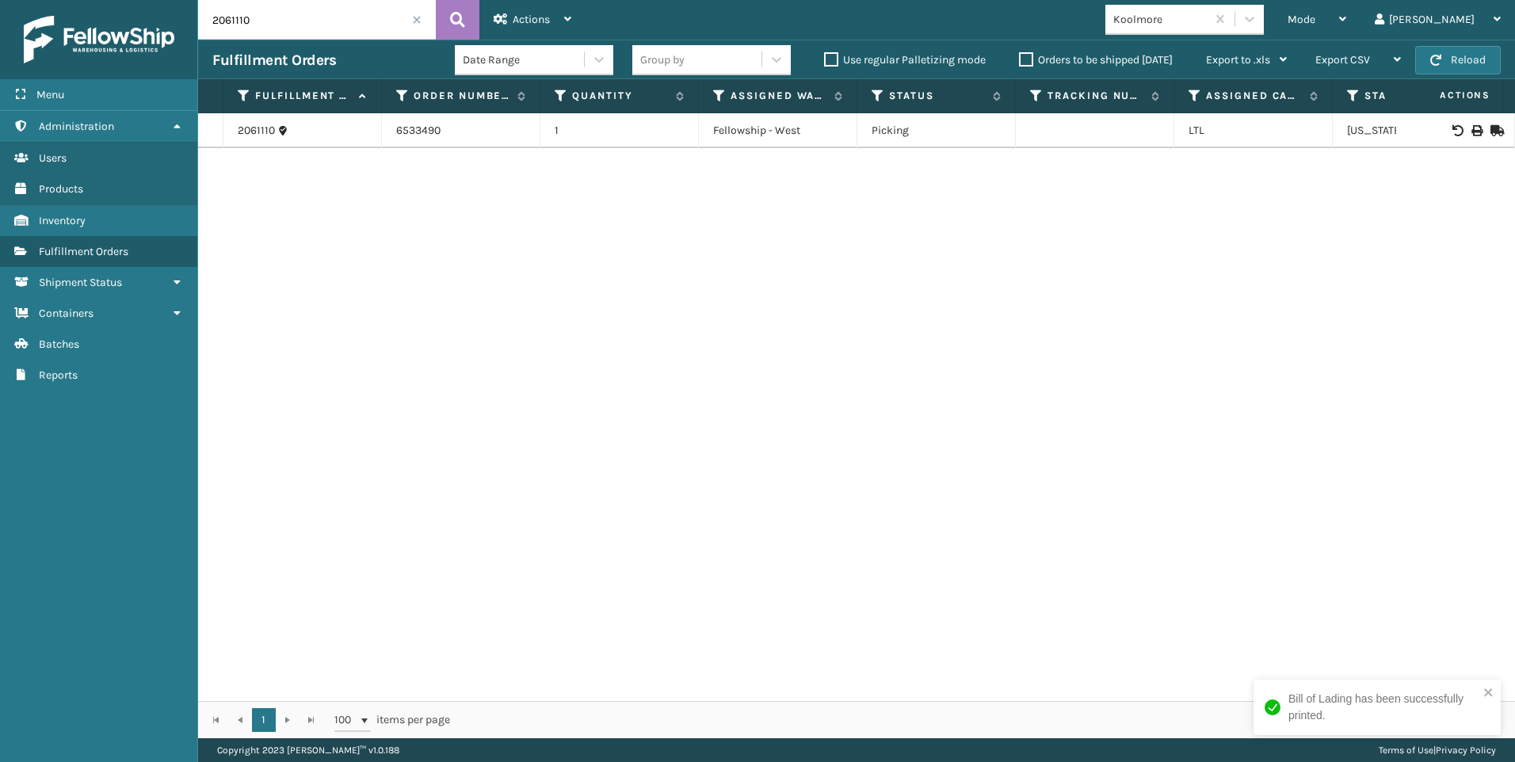
drag, startPoint x: 269, startPoint y: 26, endPoint x: 96, endPoint y: 20, distance: 172.9
click at [111, 0] on div "Menu Administration Users Products Inventory Fulfillment Orders Shipment Status…" at bounding box center [757, 0] width 1515 height 0
type input "2061118"
click at [1471, 129] on icon at bounding box center [1476, 130] width 10 height 11
click at [732, 102] on label "Assigned Warehouse" at bounding box center [779, 96] width 96 height 14
